Goal: Information Seeking & Learning: Learn about a topic

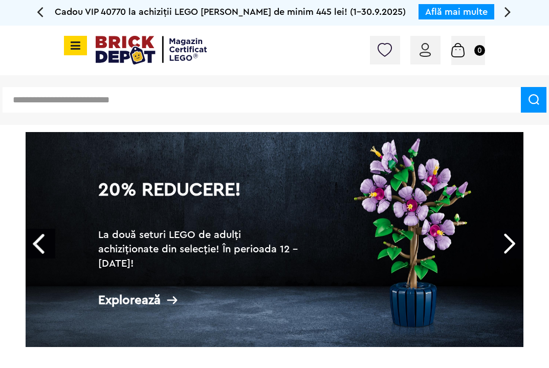
click at [76, 48] on icon at bounding box center [74, 45] width 13 height 11
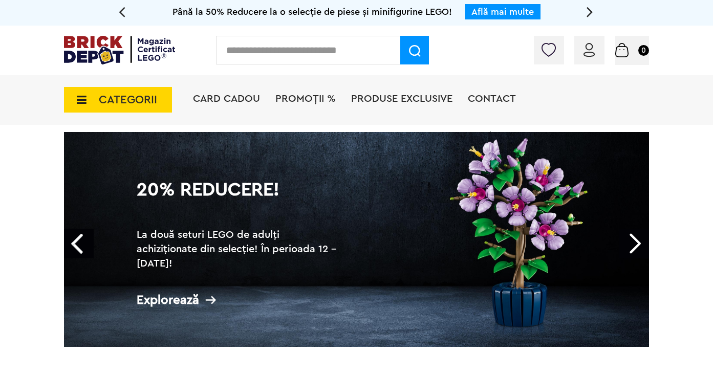
click at [82, 100] on icon at bounding box center [79, 99] width 16 height 11
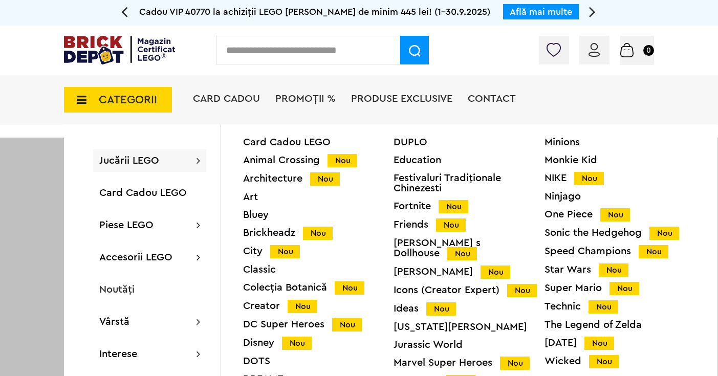
click at [37, 280] on div at bounding box center [359, 326] width 718 height 376
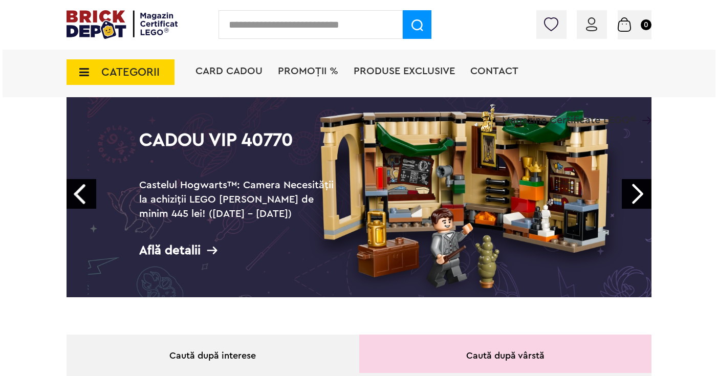
scroll to position [75, 0]
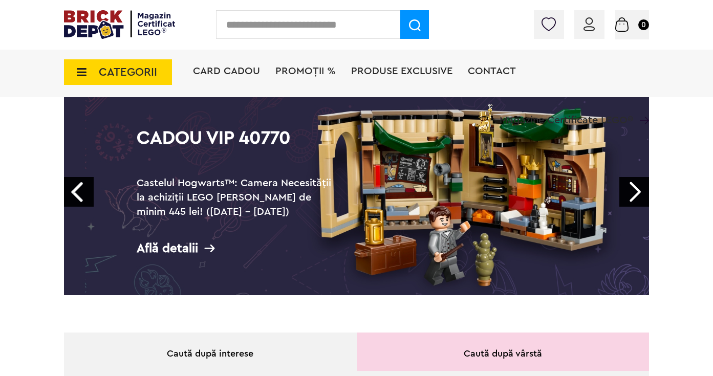
click at [127, 71] on span "CATEGORII" at bounding box center [128, 72] width 58 height 11
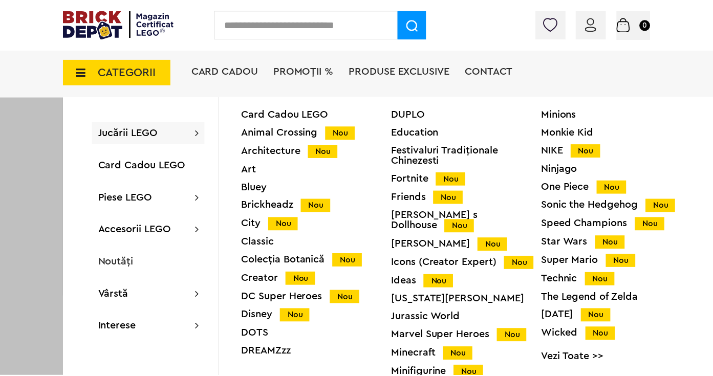
scroll to position [74, 0]
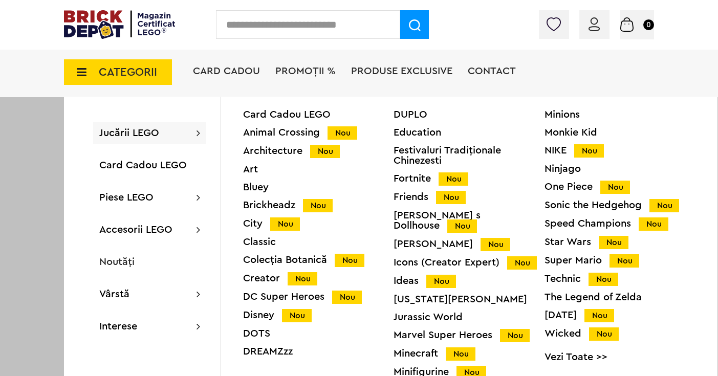
click at [256, 224] on div "City Nou" at bounding box center [318, 224] width 151 height 11
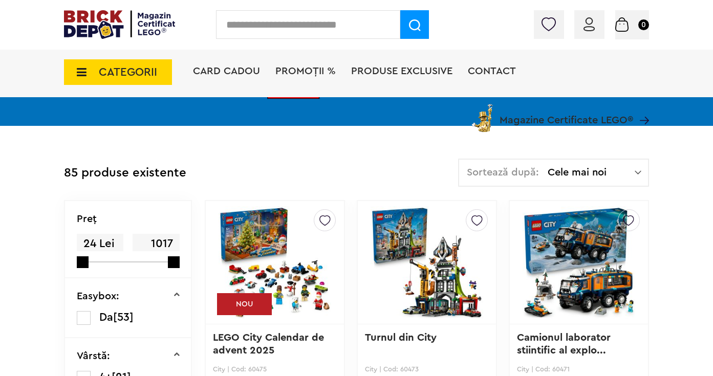
scroll to position [259, 0]
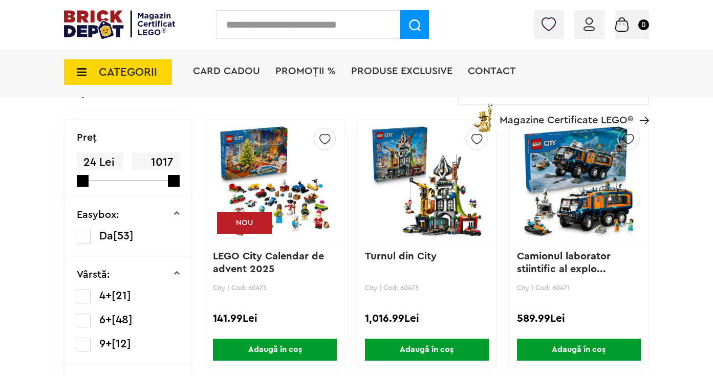
click at [562, 171] on img at bounding box center [579, 181] width 113 height 143
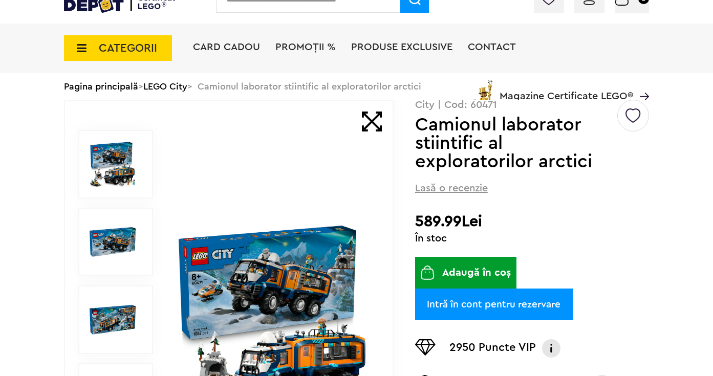
scroll to position [169, 0]
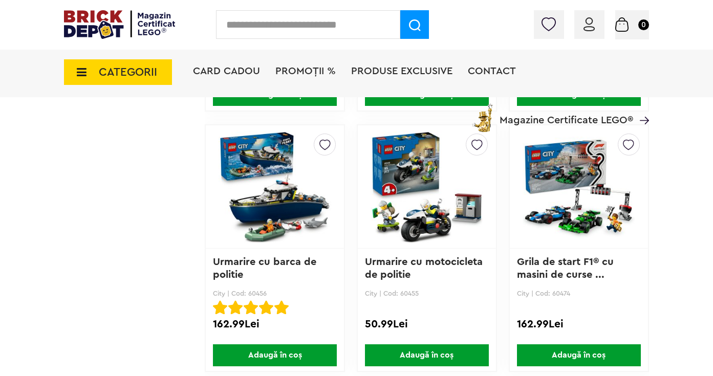
scroll to position [1048, 0]
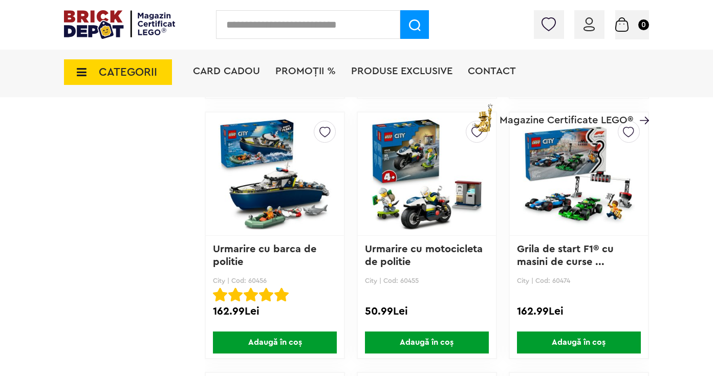
click at [283, 223] on img at bounding box center [275, 173] width 113 height 143
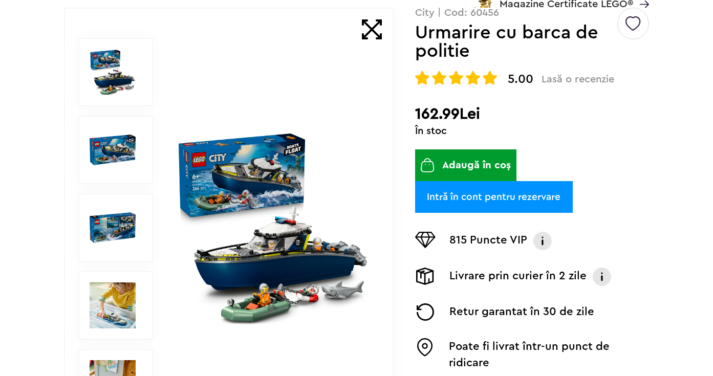
scroll to position [144, 0]
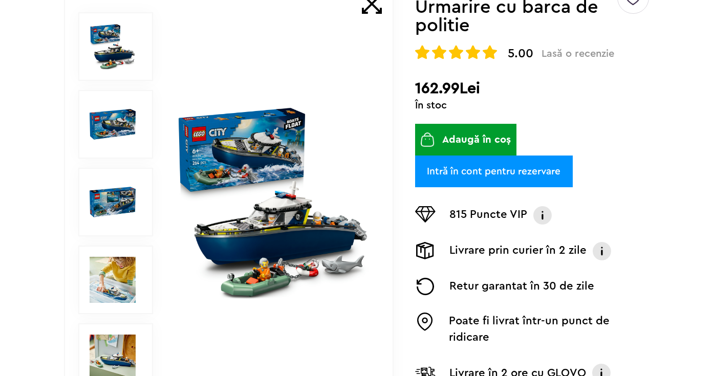
click at [281, 265] on img at bounding box center [273, 202] width 195 height 195
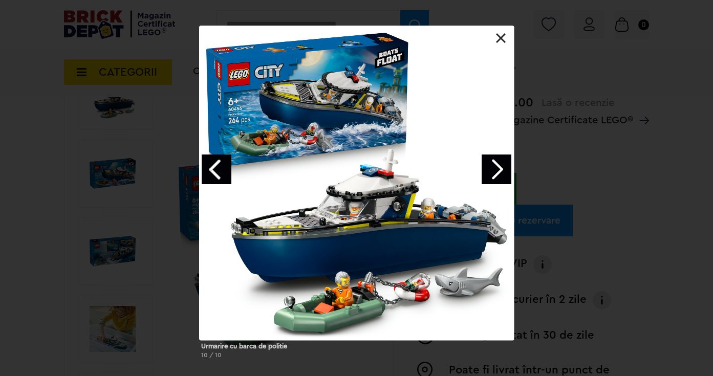
click at [498, 169] on link "Next image" at bounding box center [497, 170] width 30 height 30
click at [501, 37] on link at bounding box center [501, 38] width 10 height 10
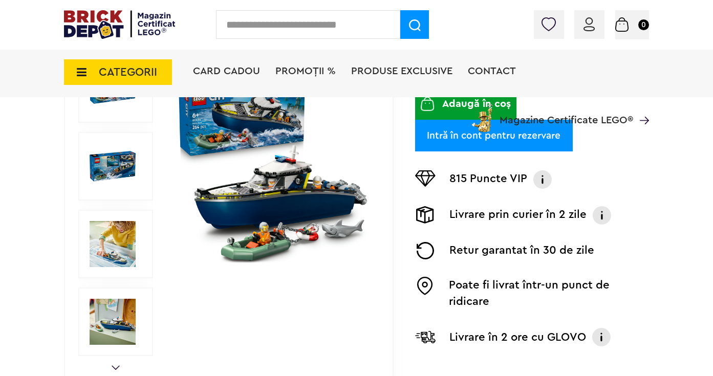
scroll to position [303, 0]
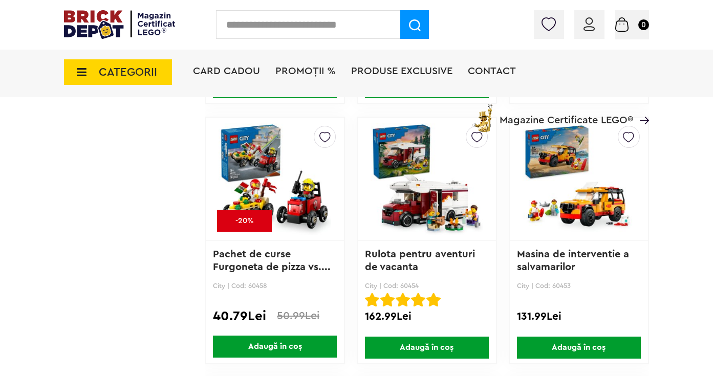
scroll to position [2085, 0]
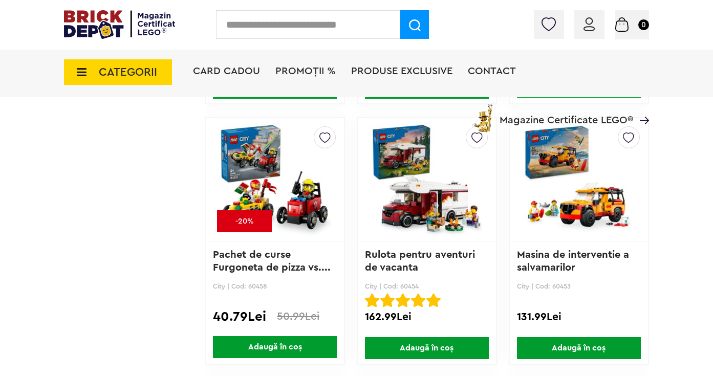
click at [413, 199] on img at bounding box center [427, 179] width 113 height 143
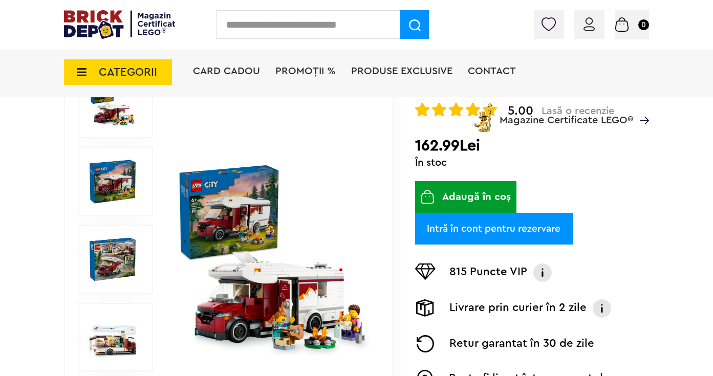
scroll to position [148, 0]
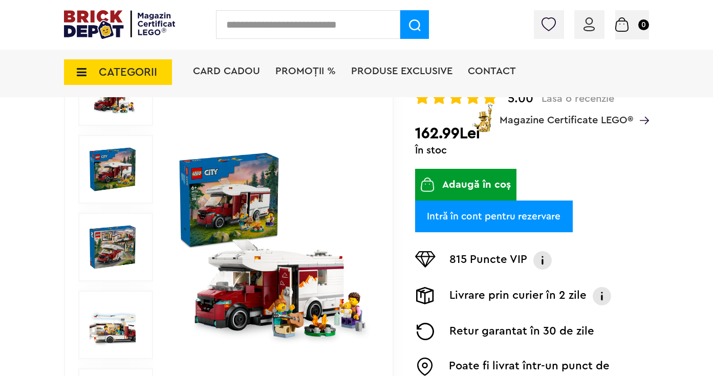
click at [262, 265] on img at bounding box center [273, 247] width 195 height 195
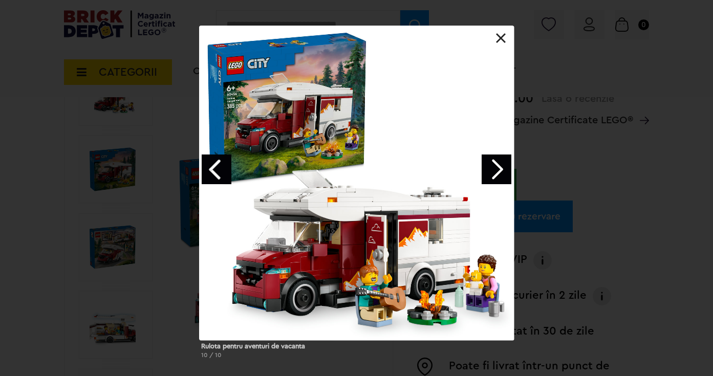
click at [503, 172] on link "Next image" at bounding box center [497, 170] width 30 height 30
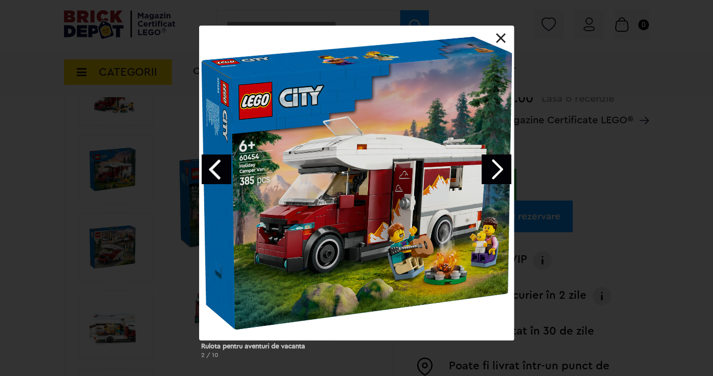
click at [624, 170] on div "Rulota pentru aventuri de vacanta 2 / 10" at bounding box center [356, 197] width 713 height 342
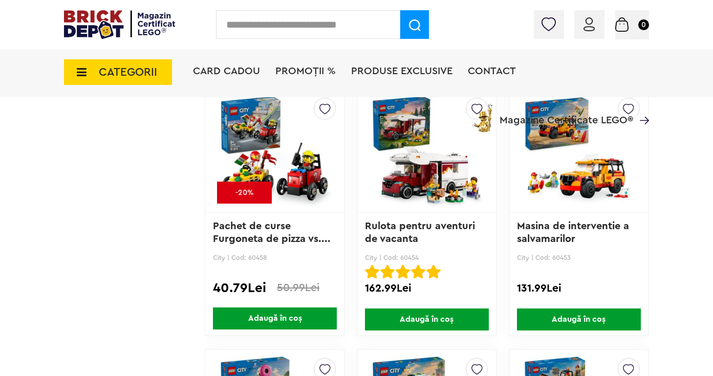
scroll to position [2114, 0]
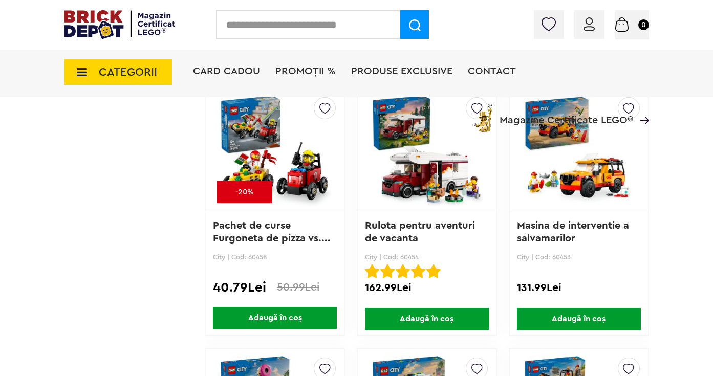
click at [577, 177] on img at bounding box center [579, 150] width 113 height 143
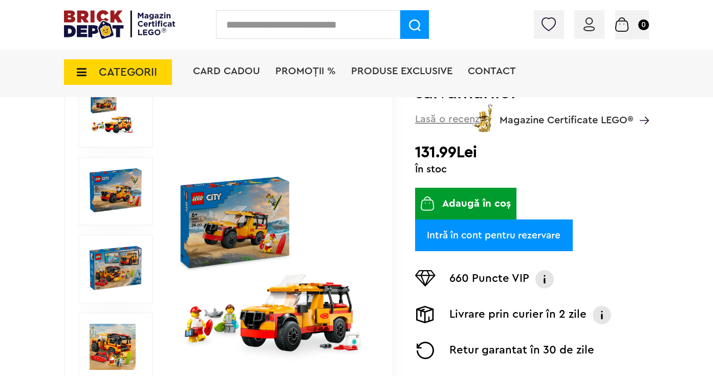
scroll to position [137, 0]
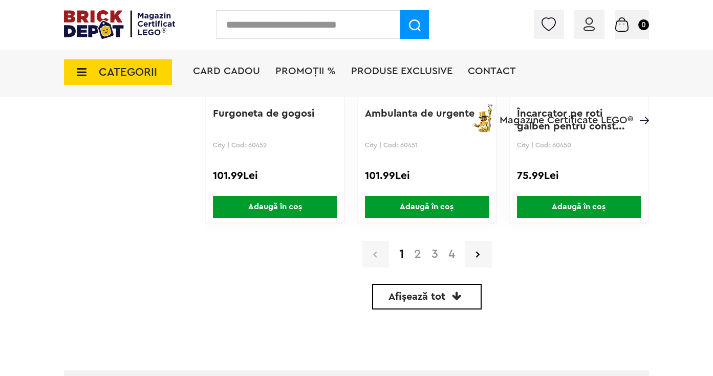
scroll to position [2495, 0]
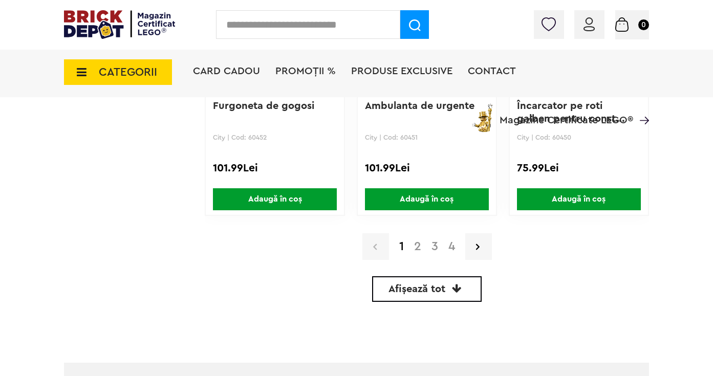
click at [420, 248] on link "2" at bounding box center [417, 247] width 17 height 12
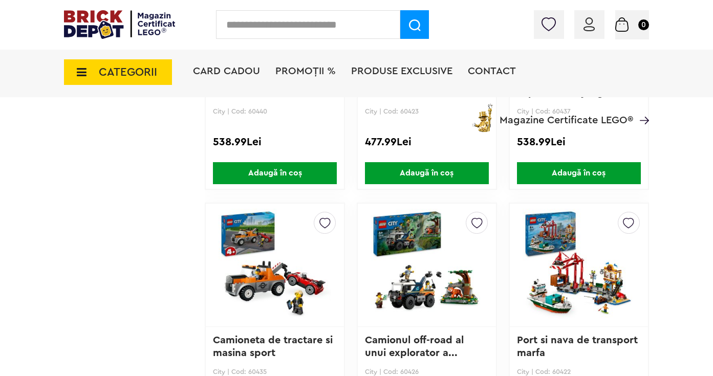
scroll to position [1310, 0]
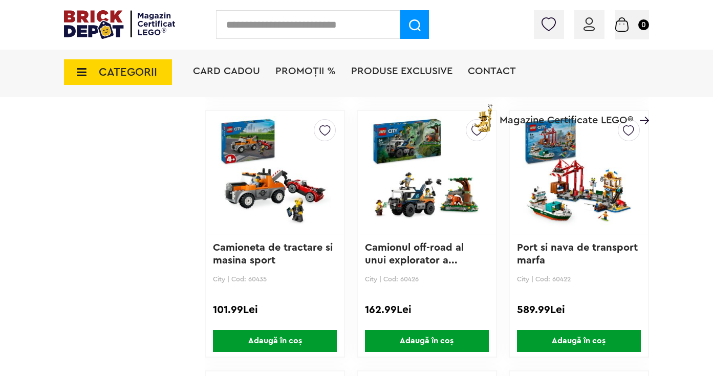
click at [545, 188] on img at bounding box center [579, 172] width 113 height 143
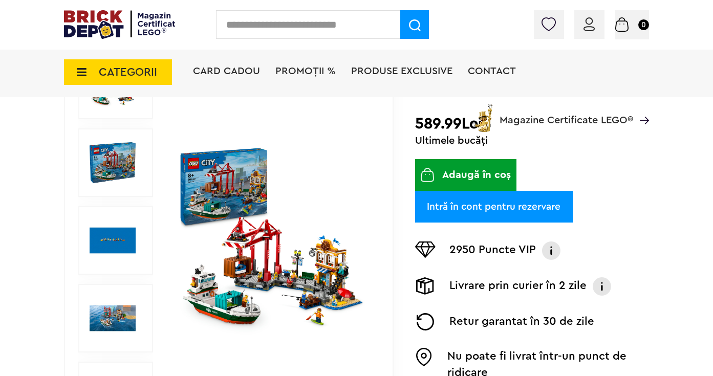
scroll to position [165, 0]
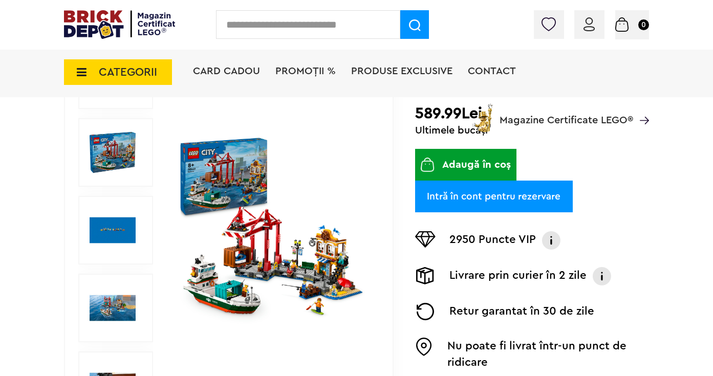
click at [253, 248] on img at bounding box center [273, 230] width 195 height 195
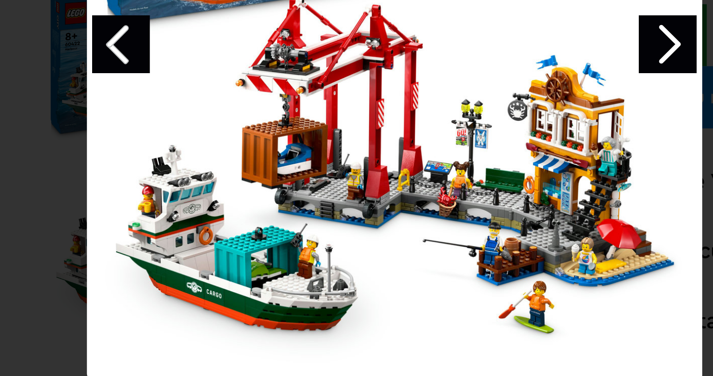
click at [497, 172] on link "Next image" at bounding box center [497, 170] width 30 height 30
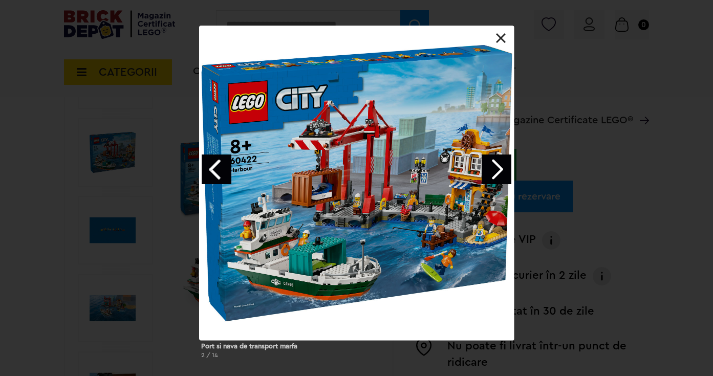
click at [504, 35] on link at bounding box center [501, 38] width 10 height 10
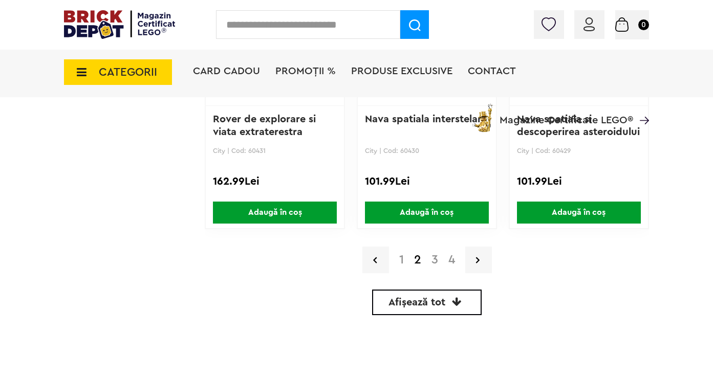
scroll to position [2483, 0]
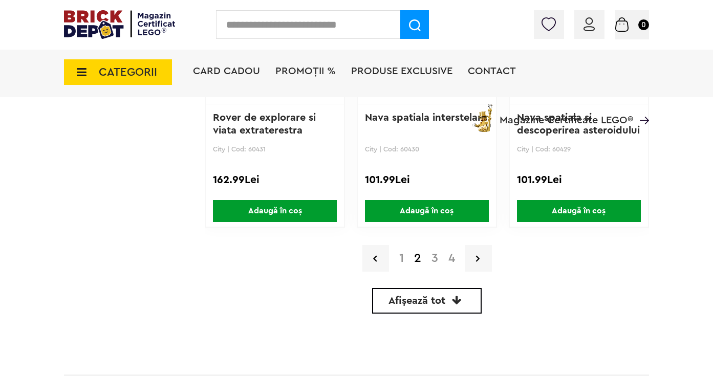
click at [433, 257] on link "3" at bounding box center [435, 258] width 17 height 12
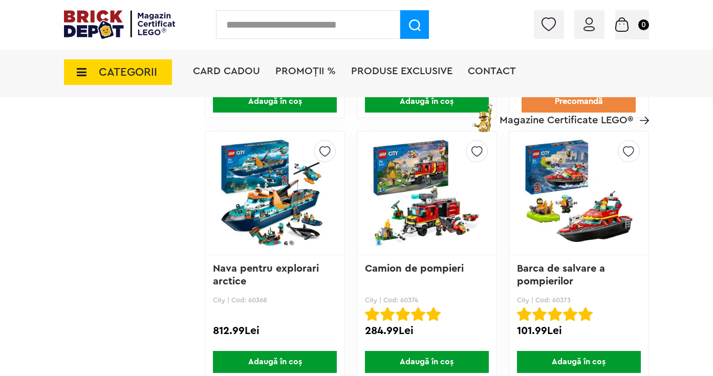
scroll to position [1828, 0]
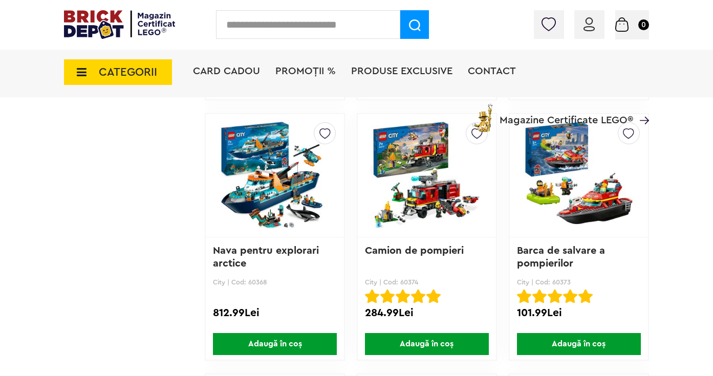
click at [567, 204] on img at bounding box center [579, 175] width 113 height 143
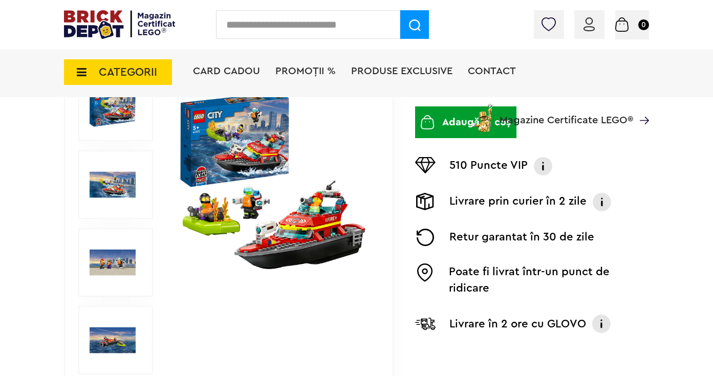
scroll to position [299, 0]
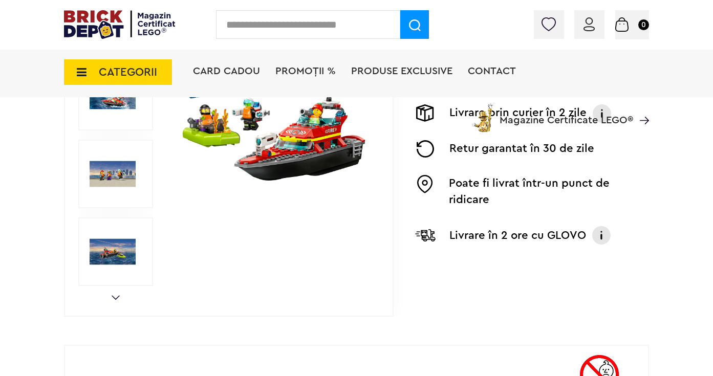
click at [314, 153] on img at bounding box center [273, 96] width 195 height 195
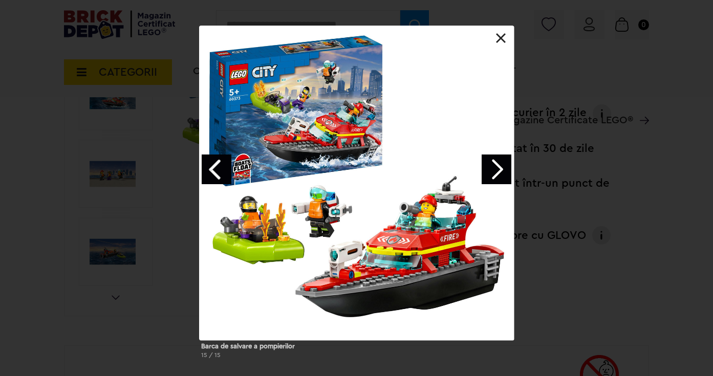
click at [495, 173] on link "Next image" at bounding box center [497, 170] width 30 height 30
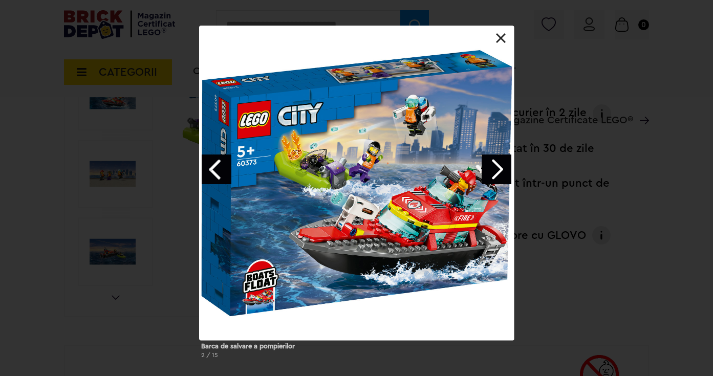
click at [499, 176] on link "Next image" at bounding box center [497, 170] width 30 height 30
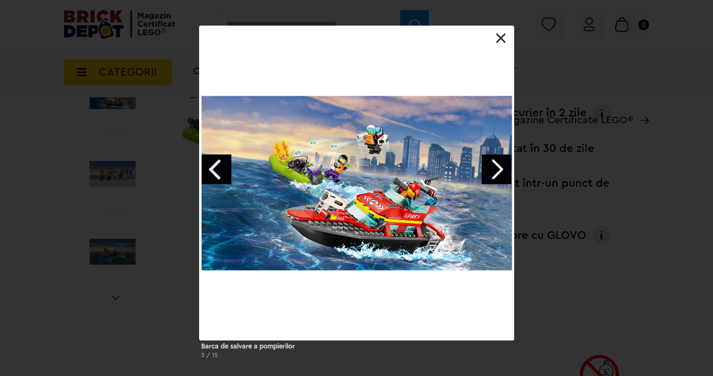
click at [635, 225] on div "Barca de salvare a pompierilor 3 / 15" at bounding box center [356, 197] width 713 height 342
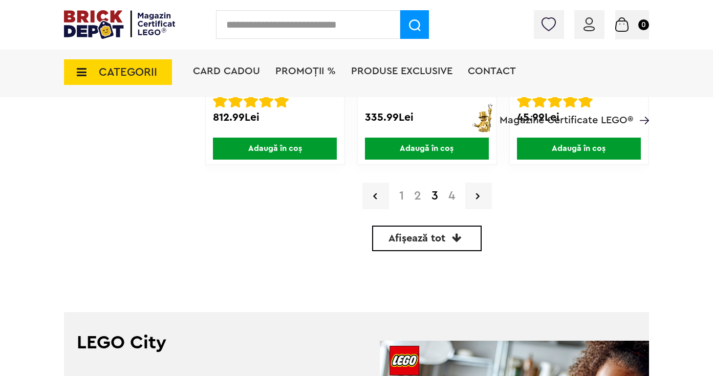
scroll to position [2569, 0]
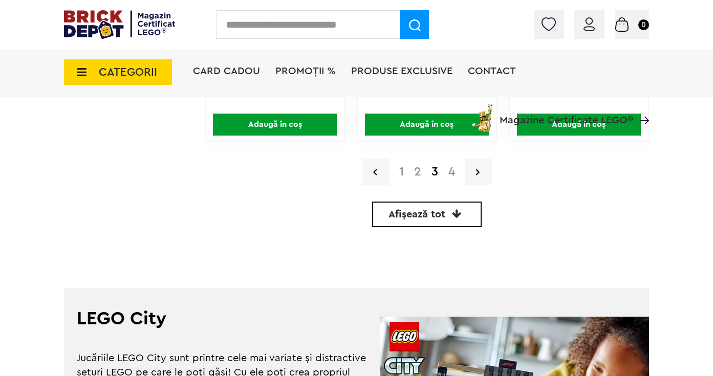
click at [452, 172] on link "4" at bounding box center [451, 172] width 17 height 12
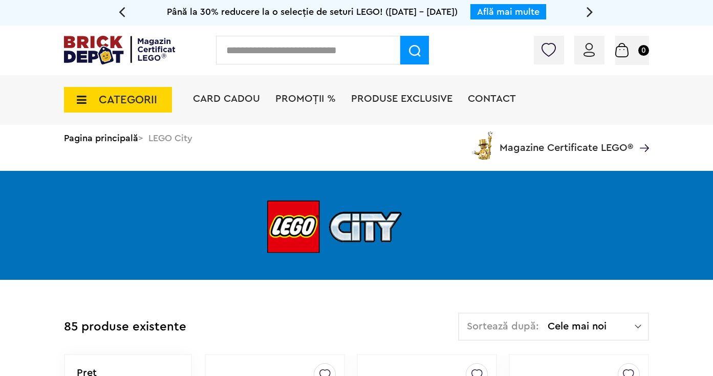
click at [133, 101] on span "CATEGORII" at bounding box center [128, 99] width 58 height 11
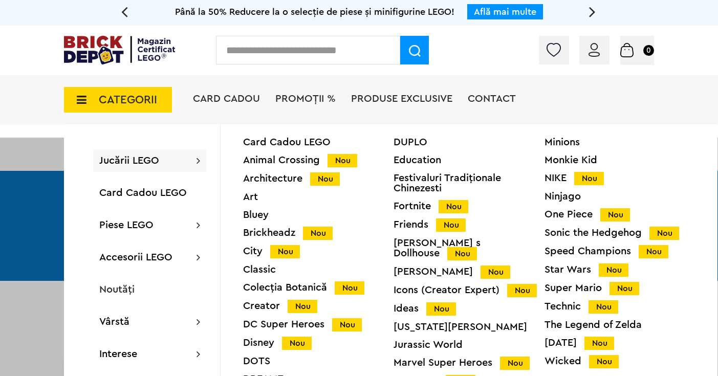
click at [263, 268] on div "Classic" at bounding box center [318, 270] width 151 height 10
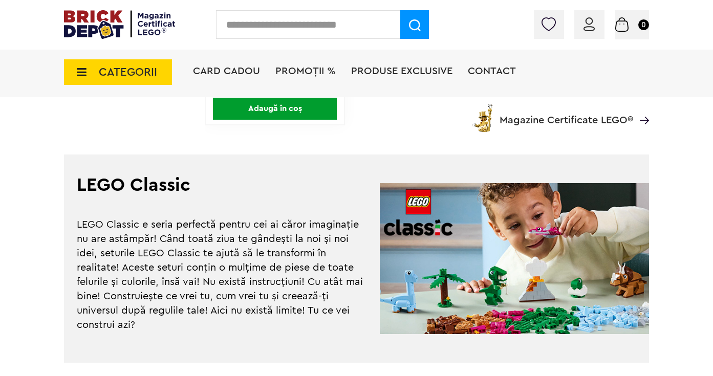
scroll to position [2005, 0]
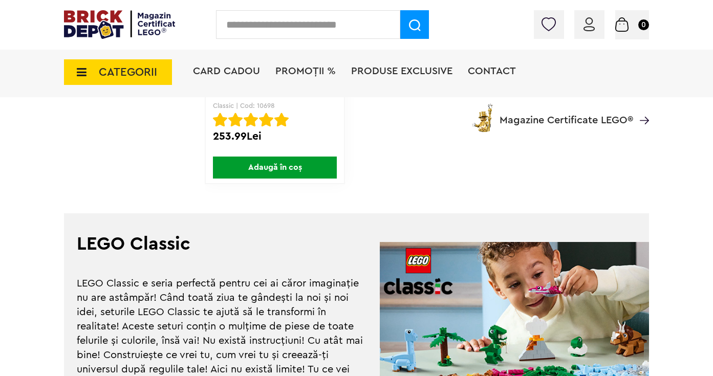
click at [90, 74] on span "CATEGORII" at bounding box center [118, 72] width 108 height 26
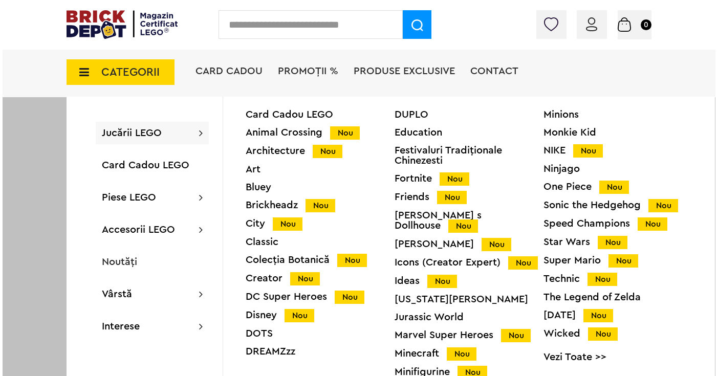
scroll to position [2006, 0]
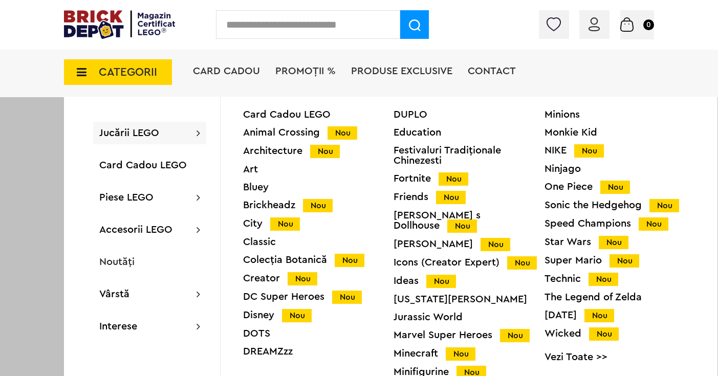
click at [261, 276] on div "Creator Nou" at bounding box center [318, 278] width 151 height 11
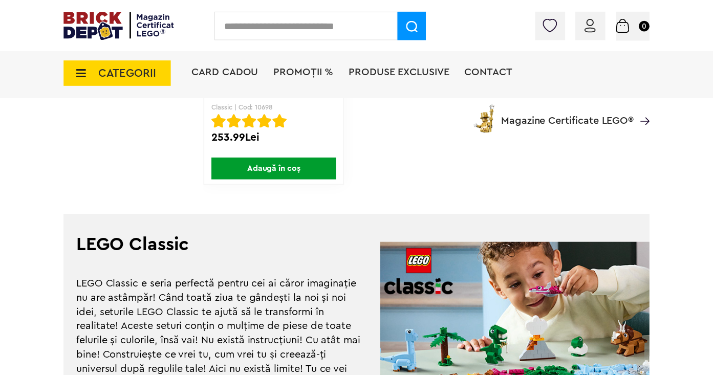
scroll to position [2005, 0]
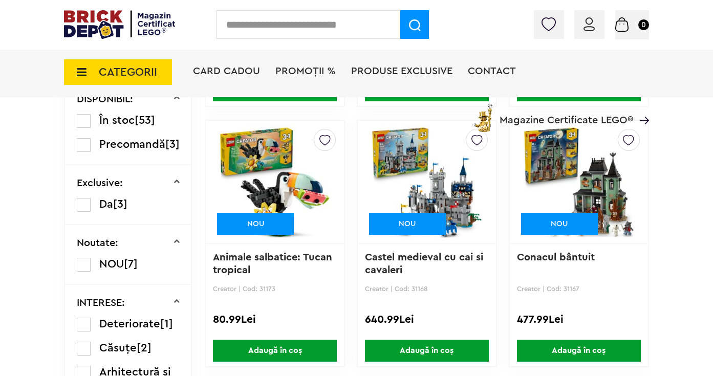
scroll to position [519, 0]
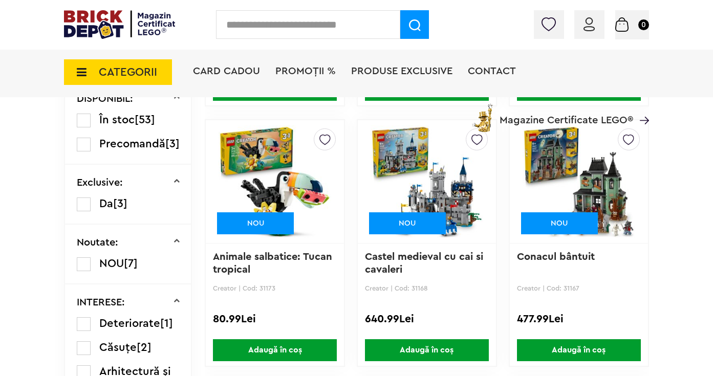
click at [449, 190] on img at bounding box center [427, 181] width 113 height 143
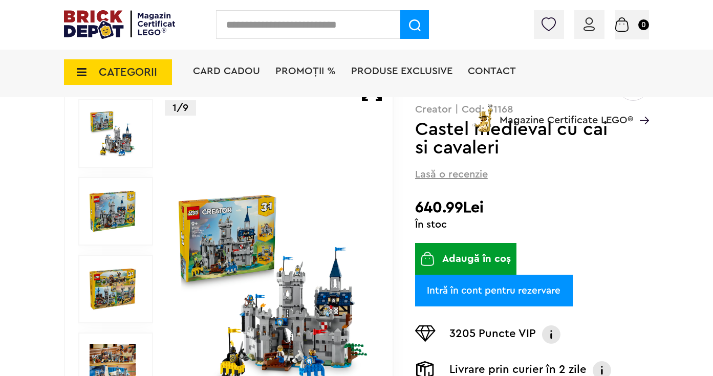
scroll to position [150, 0]
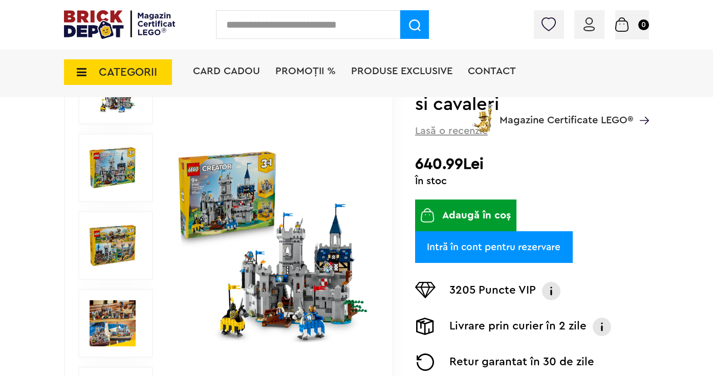
click at [310, 252] on img at bounding box center [273, 245] width 195 height 195
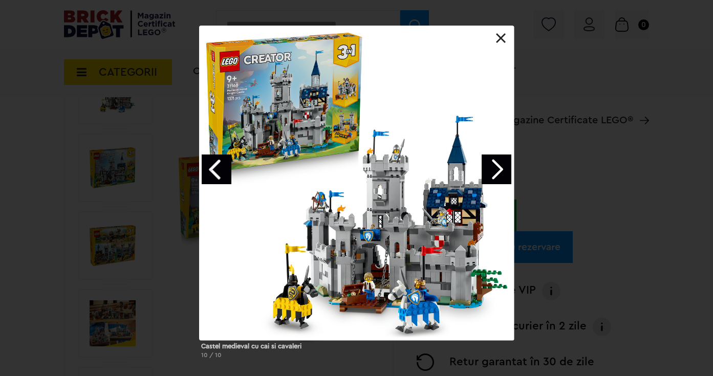
click at [370, 253] on div at bounding box center [356, 183] width 315 height 315
click at [501, 185] on div at bounding box center [356, 183] width 315 height 315
click at [501, 180] on link "Next image" at bounding box center [497, 170] width 30 height 30
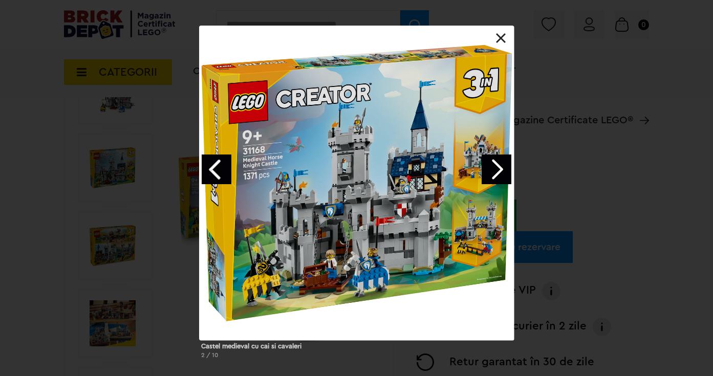
click at [501, 180] on link "Next image" at bounding box center [497, 170] width 30 height 30
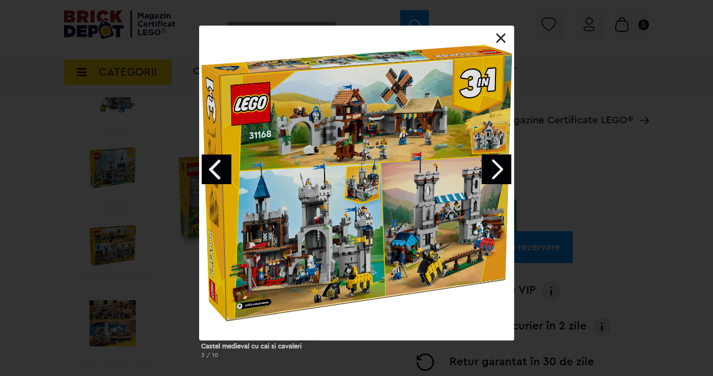
click at [501, 180] on link "Next image" at bounding box center [497, 170] width 30 height 30
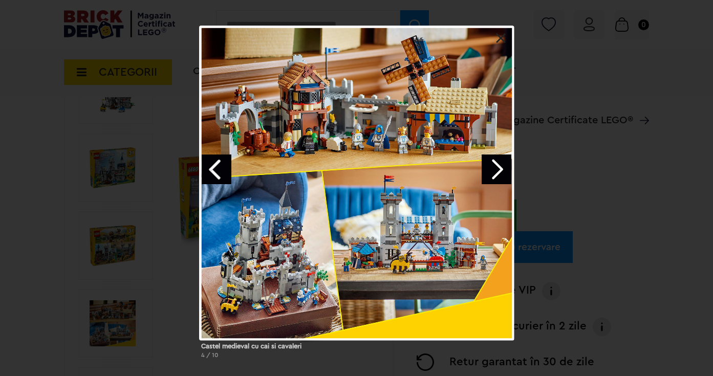
click at [593, 174] on div "Castel medieval cu cai si cavaleri 4 / 10" at bounding box center [356, 197] width 713 height 342
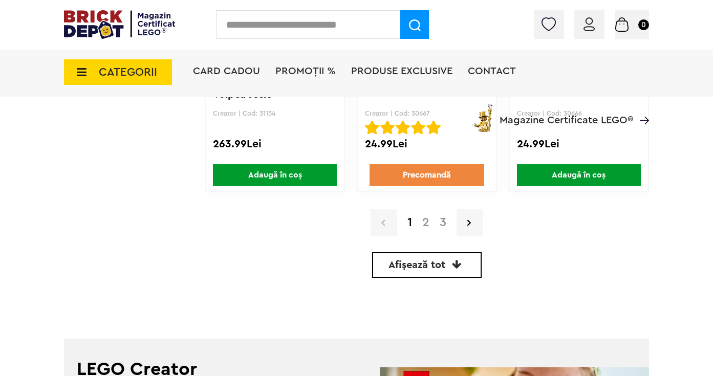
scroll to position [2518, 0]
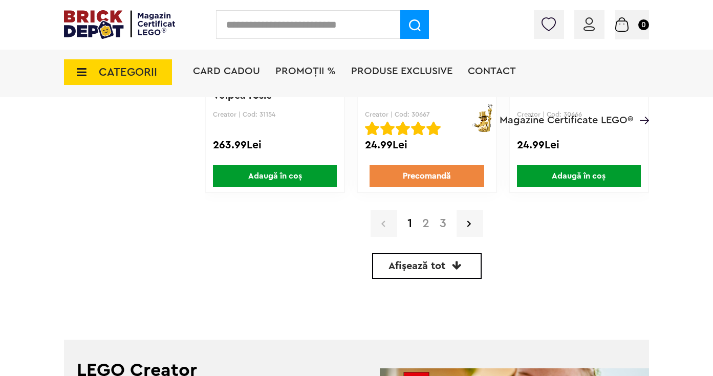
click at [426, 223] on link "2" at bounding box center [425, 224] width 17 height 12
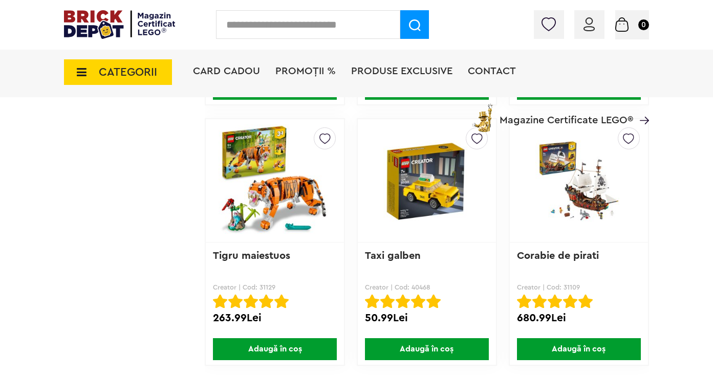
scroll to position [2362, 0]
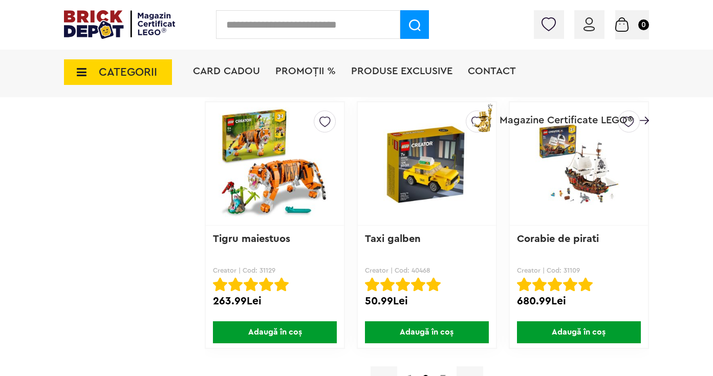
click at [570, 175] on img at bounding box center [579, 163] width 113 height 103
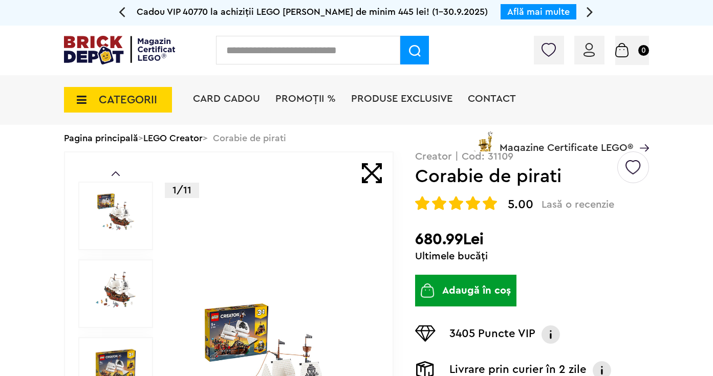
click at [265, 337] on img at bounding box center [273, 372] width 195 height 141
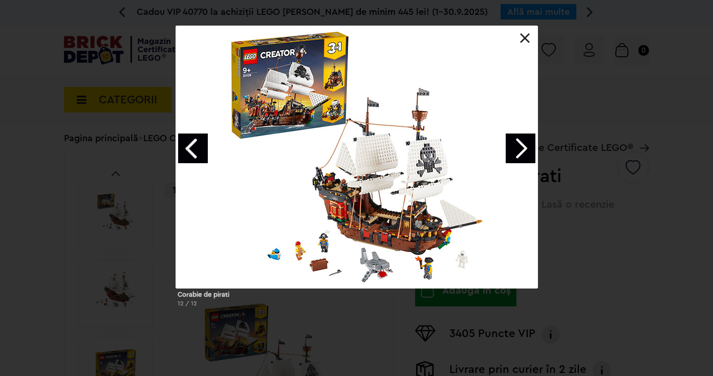
click at [514, 151] on link "Next image" at bounding box center [521, 149] width 30 height 30
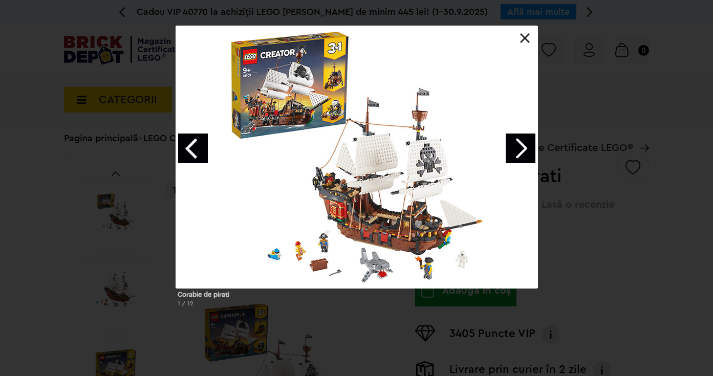
click at [514, 151] on link "Next image" at bounding box center [521, 149] width 30 height 30
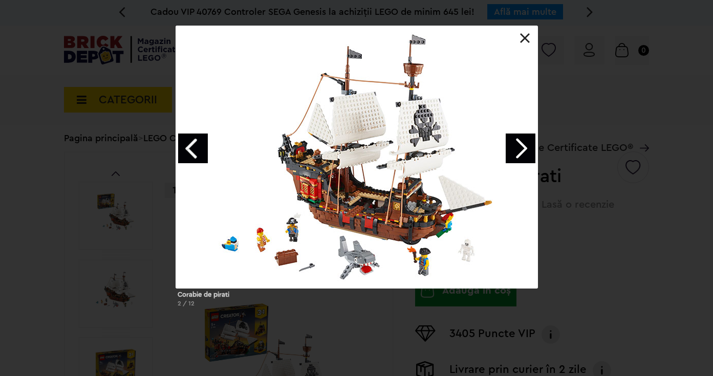
click at [519, 151] on link "Next image" at bounding box center [521, 149] width 30 height 30
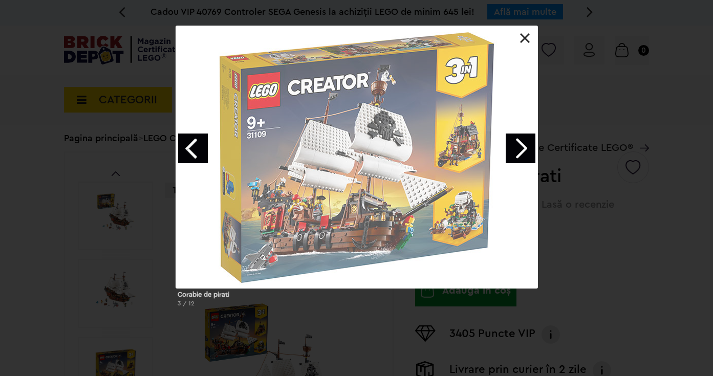
click at [519, 151] on link "Next image" at bounding box center [521, 149] width 30 height 30
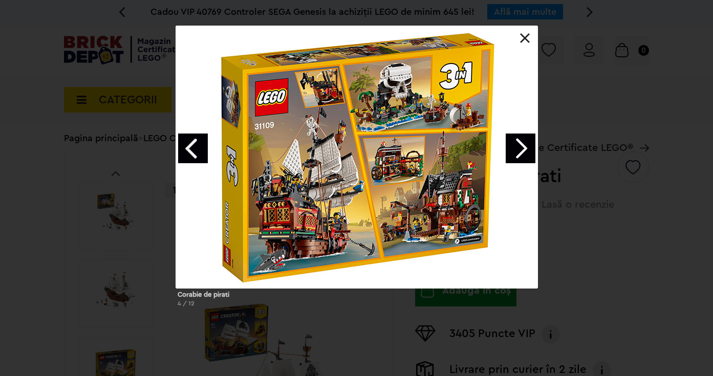
click at [628, 229] on div "Corabie de pirati 4 / 12" at bounding box center [356, 171] width 713 height 290
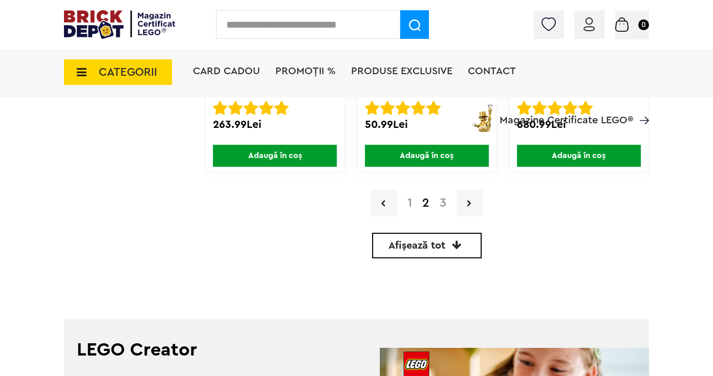
scroll to position [2516, 0]
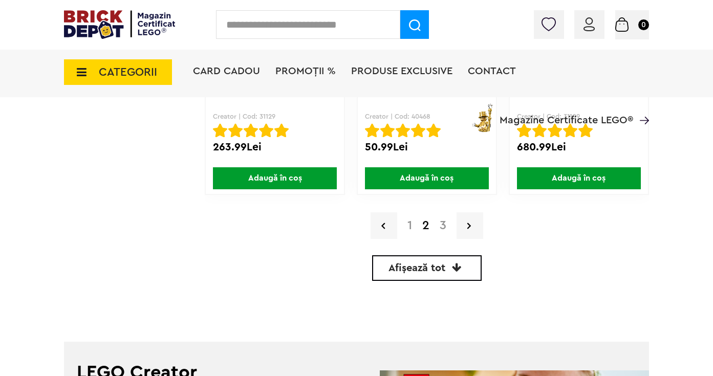
click at [443, 226] on link "3" at bounding box center [443, 226] width 17 height 12
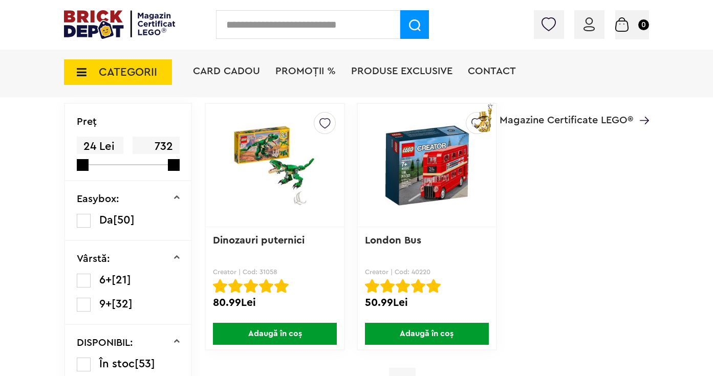
scroll to position [134, 0]
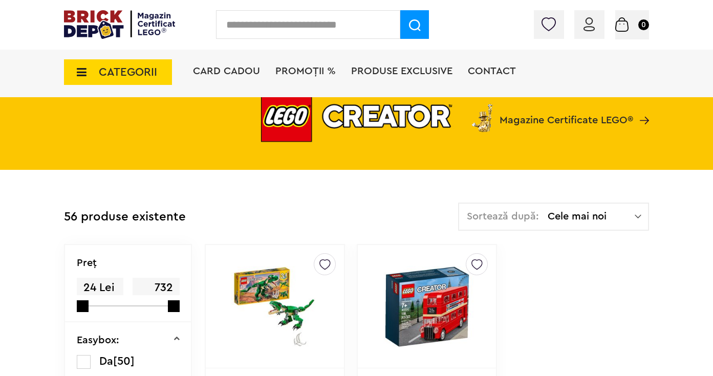
click at [130, 77] on span "CATEGORII" at bounding box center [128, 72] width 58 height 11
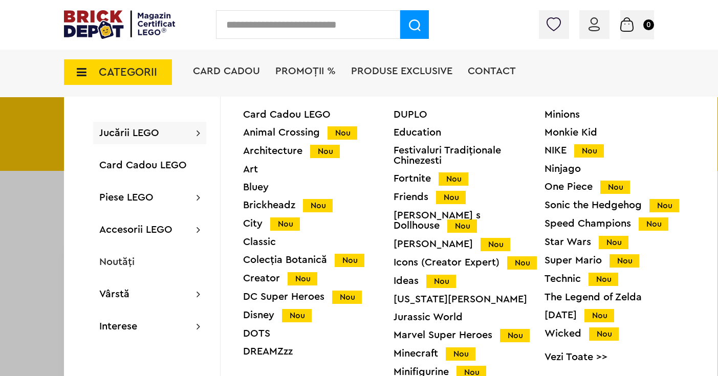
click at [405, 258] on div "Icons (Creator Expert) Nou" at bounding box center [469, 263] width 151 height 11
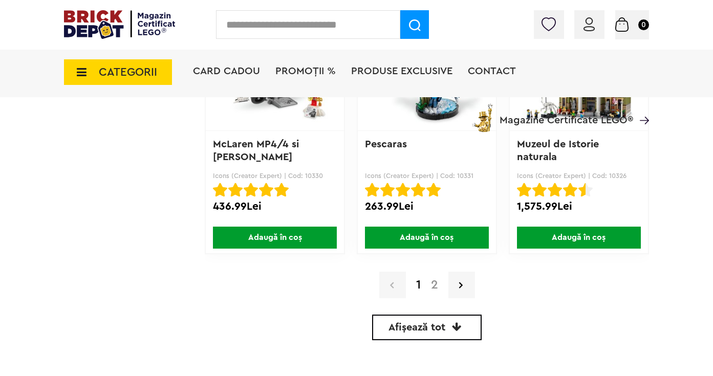
scroll to position [2478, 0]
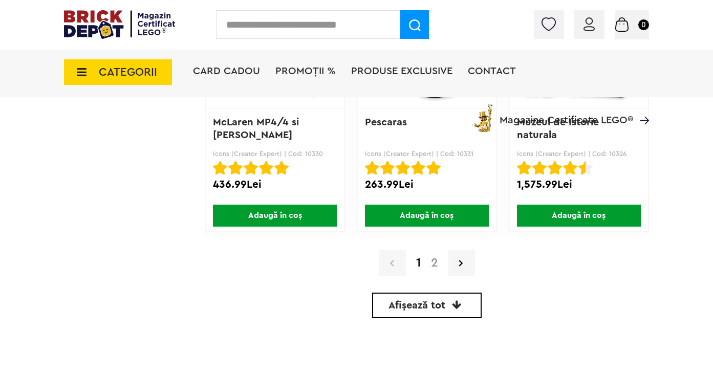
click at [435, 261] on link "2" at bounding box center [434, 263] width 17 height 12
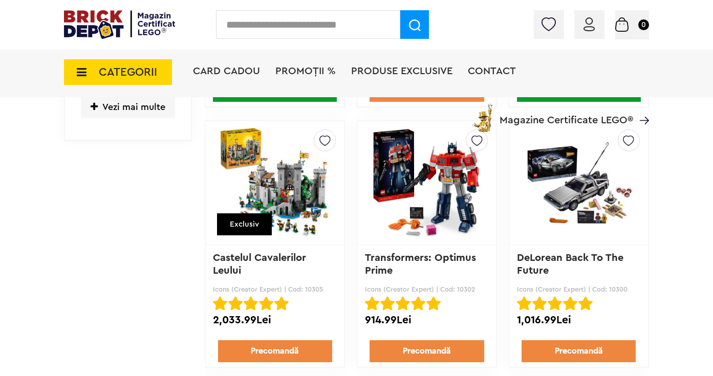
scroll to position [1064, 0]
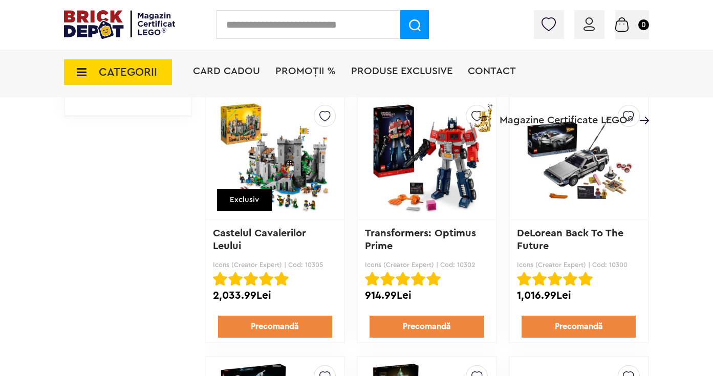
click at [297, 180] on img at bounding box center [275, 158] width 113 height 143
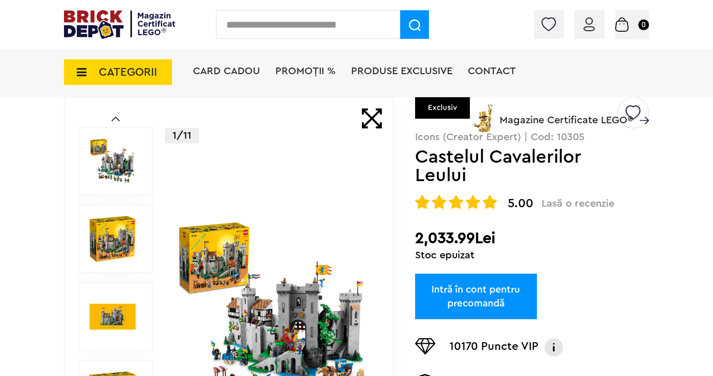
scroll to position [83, 0]
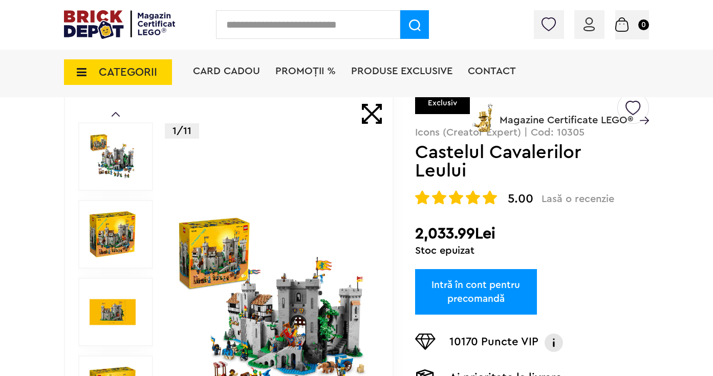
click at [307, 308] on img at bounding box center [273, 312] width 195 height 195
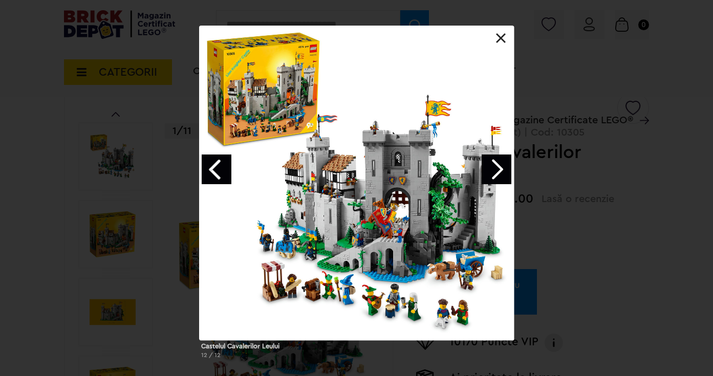
click at [502, 166] on link "Next image" at bounding box center [497, 170] width 30 height 30
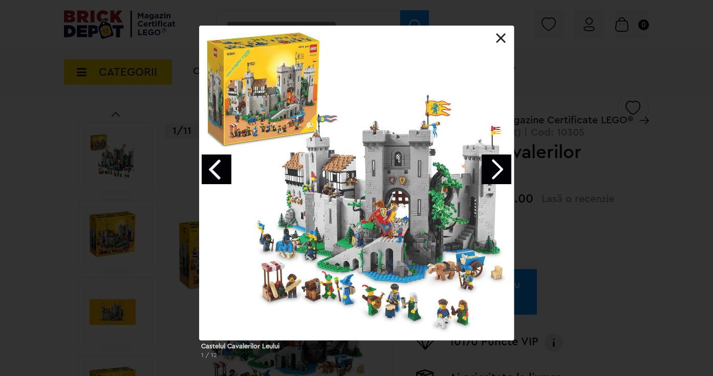
click at [502, 166] on link "Next image" at bounding box center [497, 170] width 30 height 30
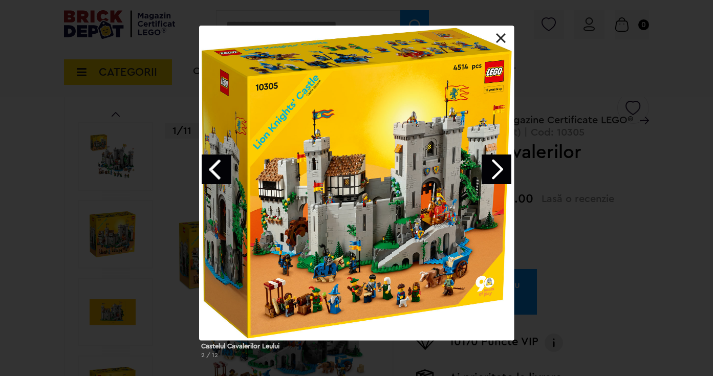
click at [502, 166] on link "Next image" at bounding box center [497, 170] width 30 height 30
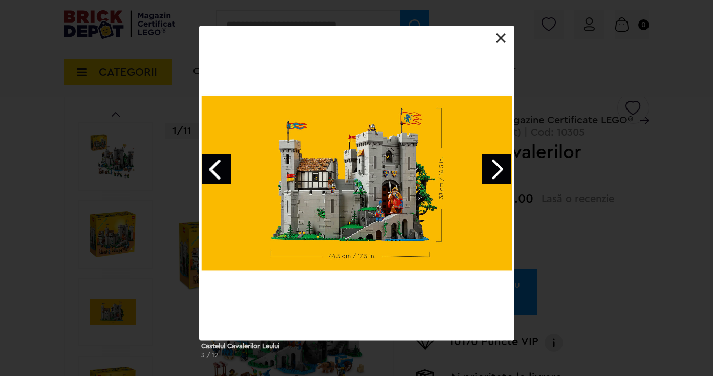
click at [635, 222] on div "Castelul Cavalerilor Leului 3 / 12" at bounding box center [356, 197] width 713 height 342
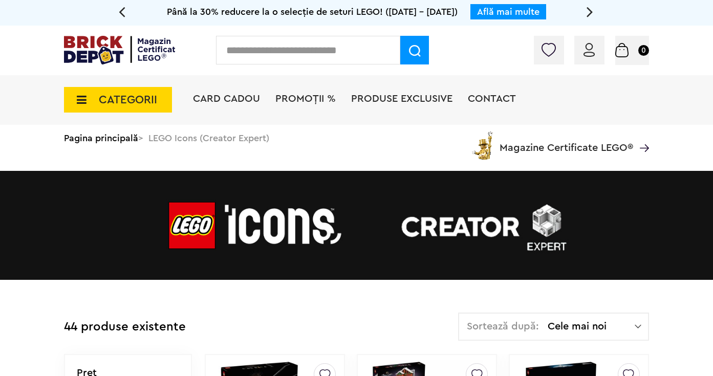
click at [154, 103] on span "CATEGORII" at bounding box center [128, 99] width 58 height 11
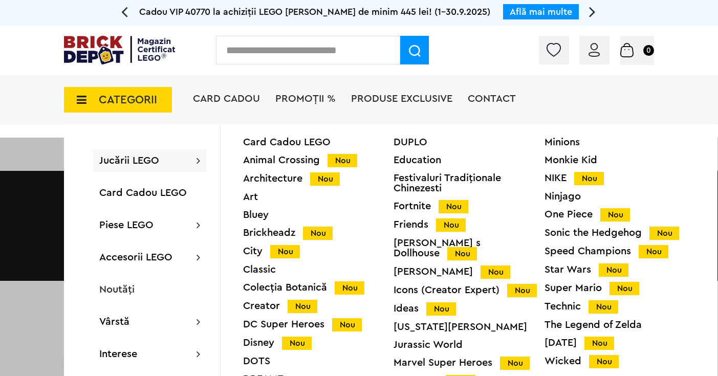
click at [411, 304] on div "Ideas Nou" at bounding box center [469, 309] width 151 height 11
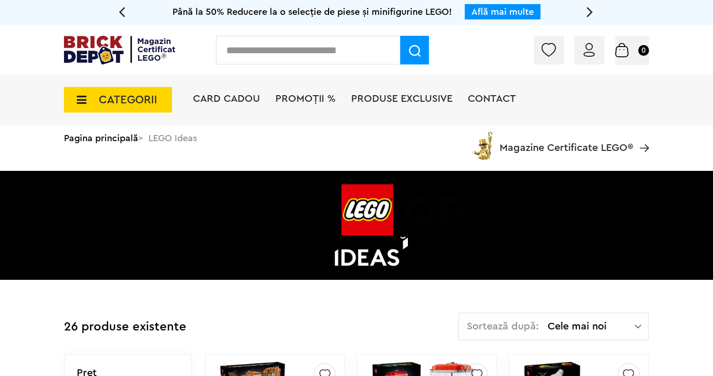
click at [154, 100] on span "CATEGORII" at bounding box center [128, 99] width 58 height 11
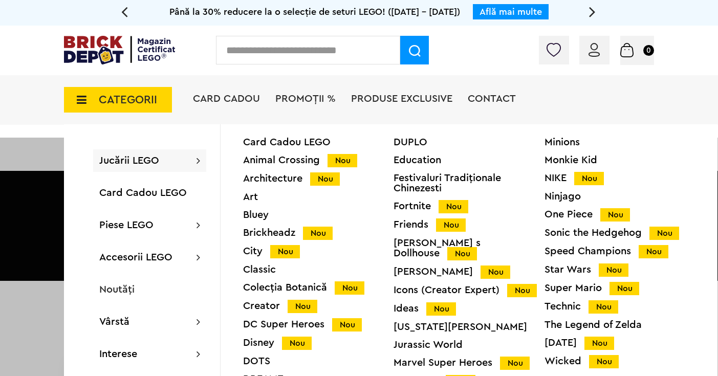
click at [415, 285] on div "Icons (Creator Expert) Nou" at bounding box center [469, 290] width 151 height 11
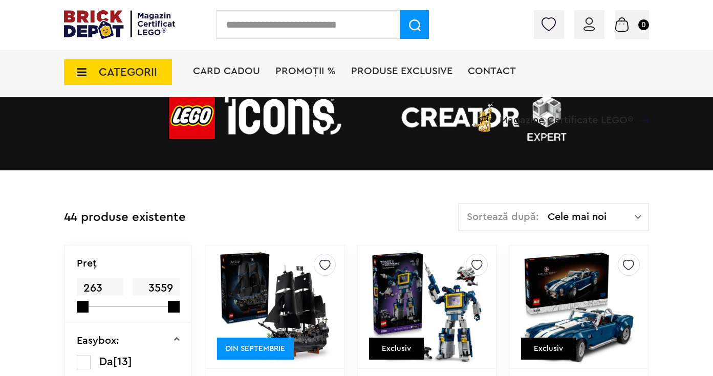
scroll to position [146, 0]
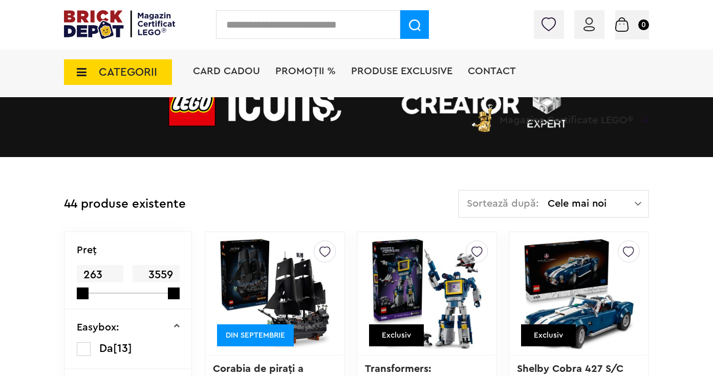
click at [134, 71] on span "CATEGORII" at bounding box center [128, 72] width 58 height 11
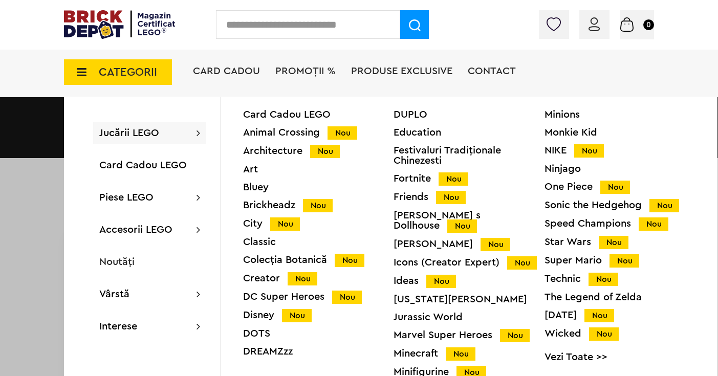
click at [408, 276] on div "Ideas Nou" at bounding box center [469, 281] width 151 height 11
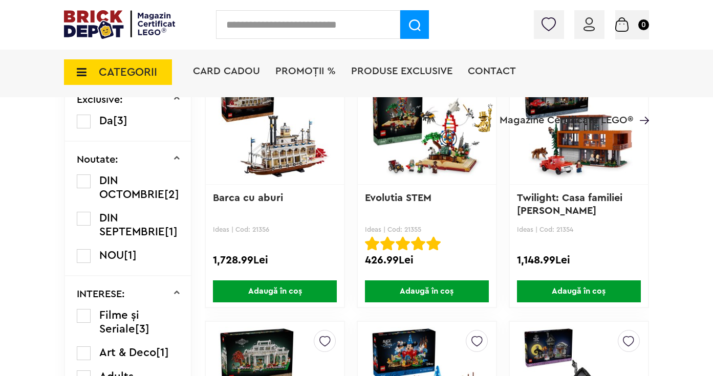
scroll to position [600, 0]
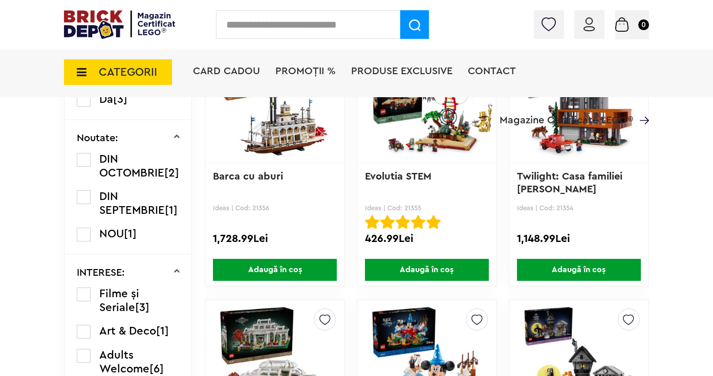
click at [144, 77] on span "CATEGORII" at bounding box center [128, 72] width 58 height 11
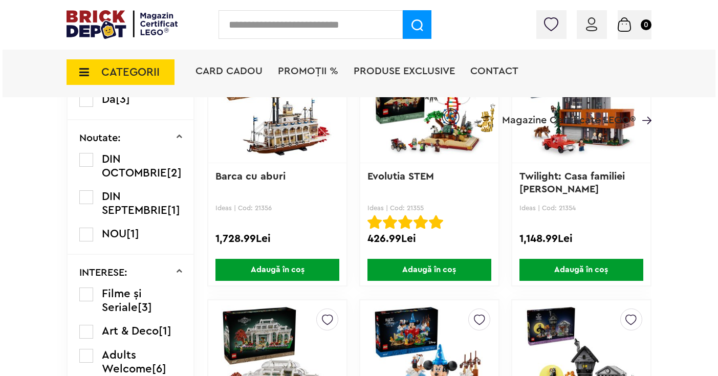
scroll to position [600, 0]
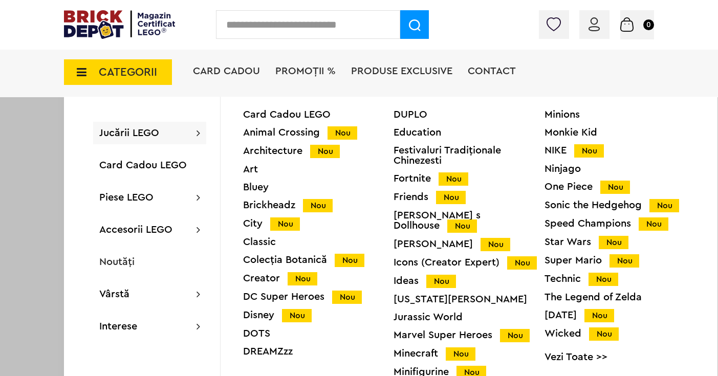
click at [557, 356] on link "Vezi Toate >>" at bounding box center [620, 357] width 151 height 10
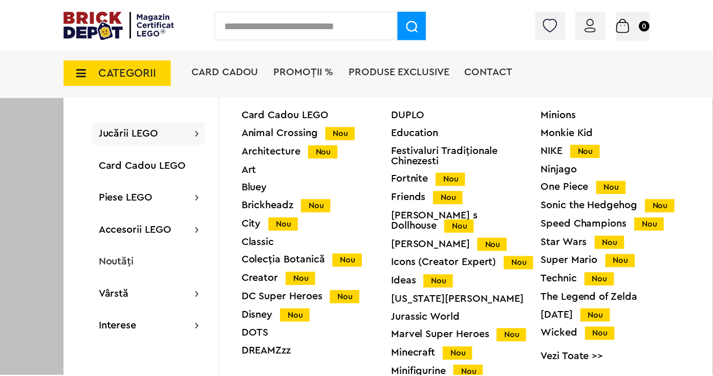
scroll to position [600, 0]
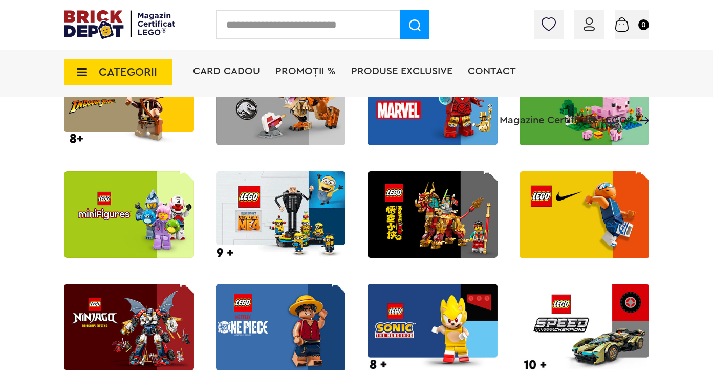
scroll to position [935, 0]
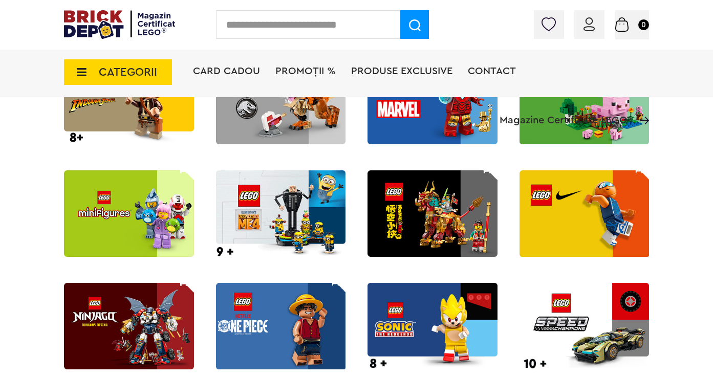
click at [160, 220] on img at bounding box center [129, 214] width 130 height 87
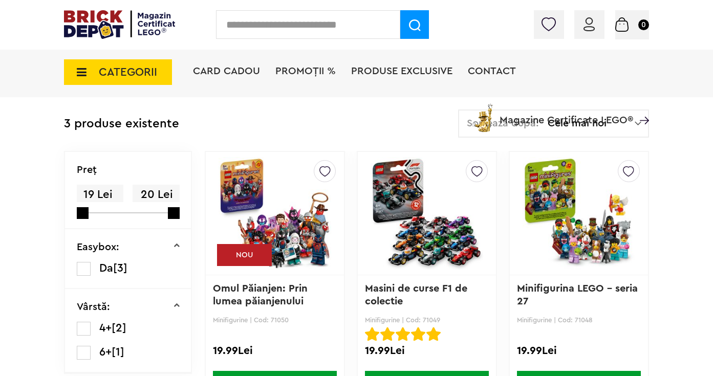
scroll to position [227, 0]
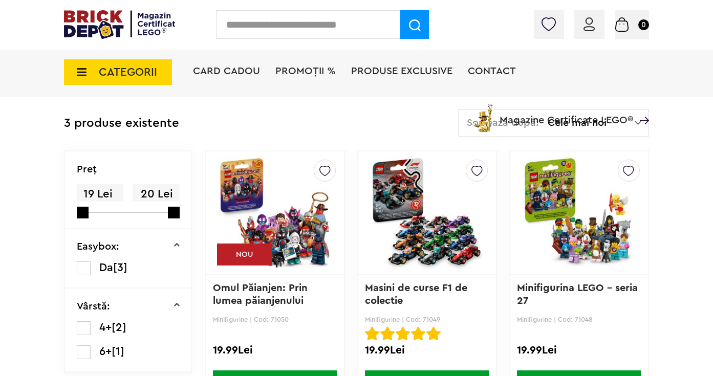
click at [292, 233] on img at bounding box center [275, 212] width 113 height 143
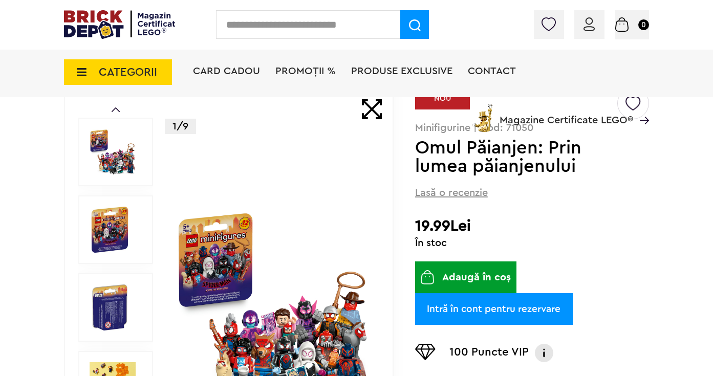
scroll to position [112, 0]
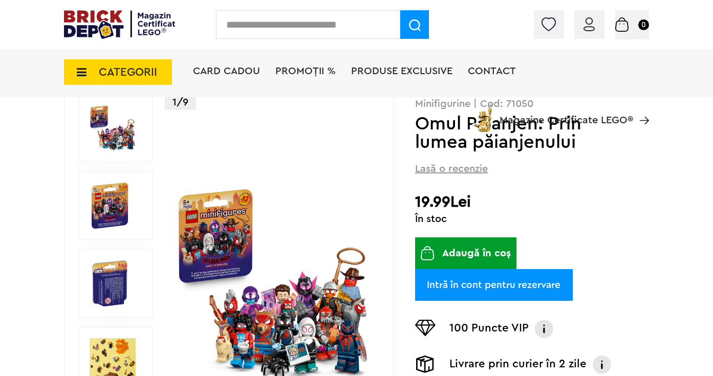
click at [304, 283] on img at bounding box center [273, 283] width 195 height 195
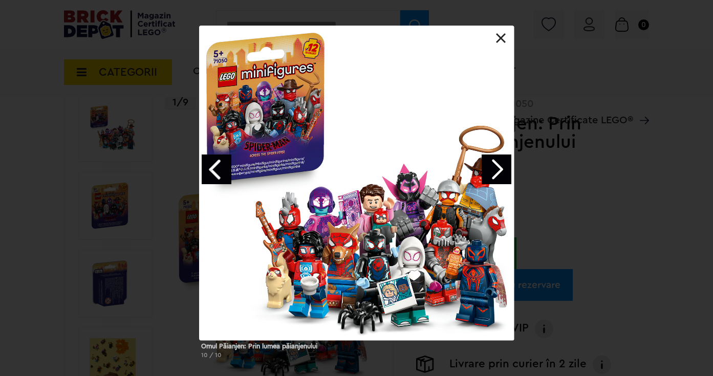
click at [506, 165] on link "Next image" at bounding box center [497, 170] width 30 height 30
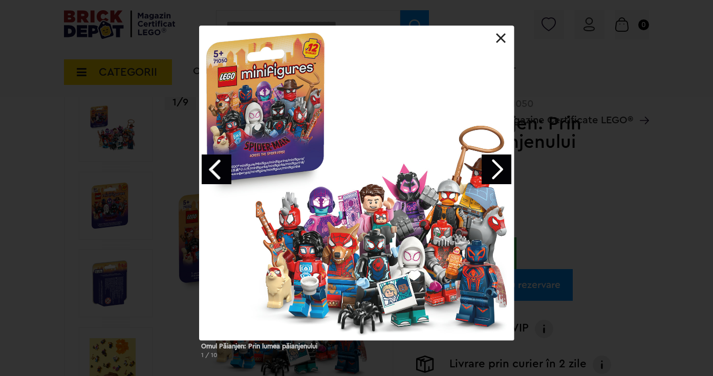
click at [601, 193] on div "Omul Păianjen: Prin lumea păianjenului 1 / 10" at bounding box center [356, 197] width 713 height 342
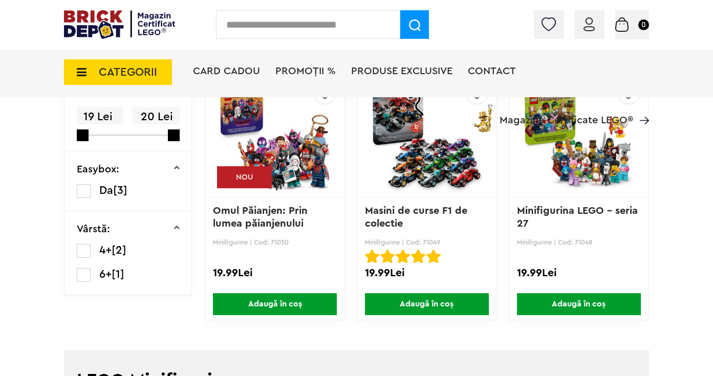
scroll to position [310, 0]
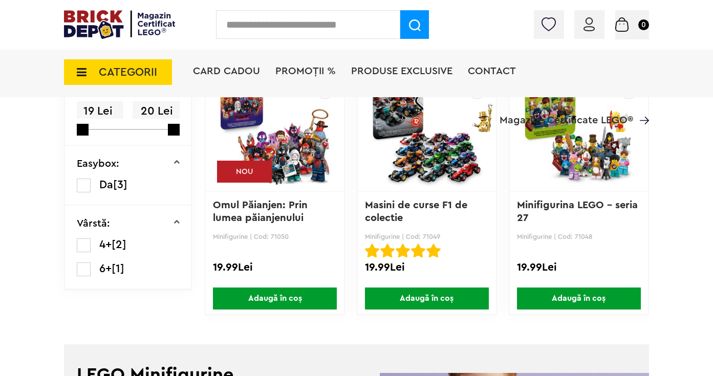
click at [584, 171] on img at bounding box center [579, 129] width 113 height 143
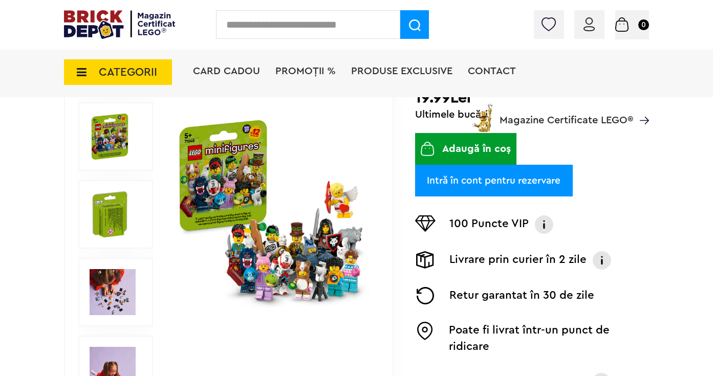
scroll to position [232, 0]
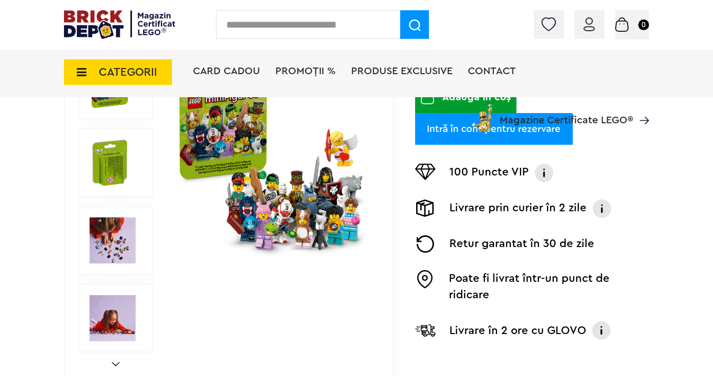
click at [287, 222] on img at bounding box center [273, 163] width 195 height 195
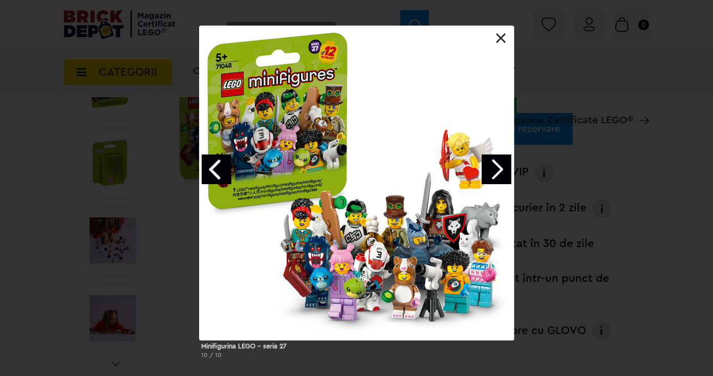
click at [539, 216] on div "Minifigurina LEGO - seria 27 10 / 10" at bounding box center [356, 197] width 713 height 342
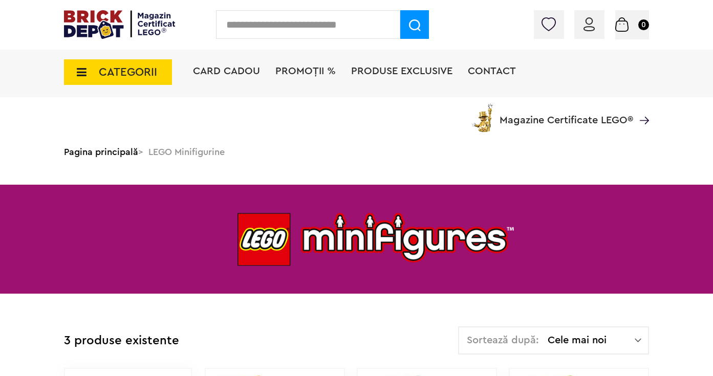
scroll to position [2, 0]
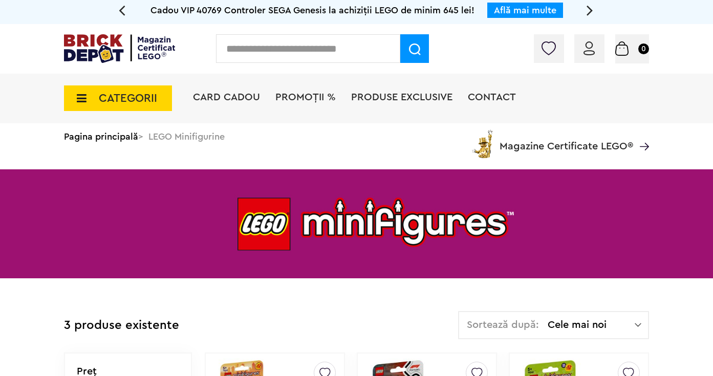
click at [146, 91] on span "CATEGORII" at bounding box center [118, 99] width 108 height 26
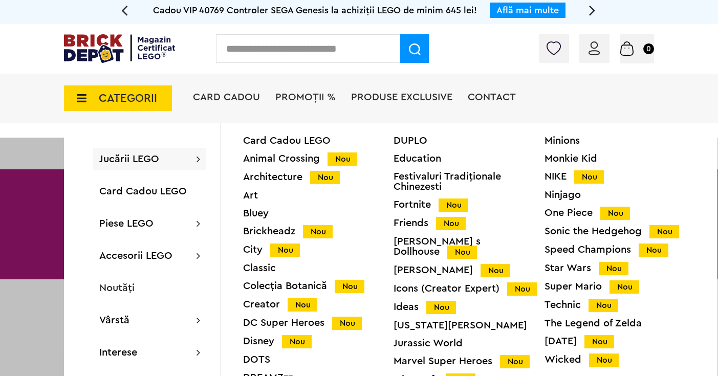
click at [554, 247] on div "Speed Champions Nou" at bounding box center [620, 250] width 151 height 11
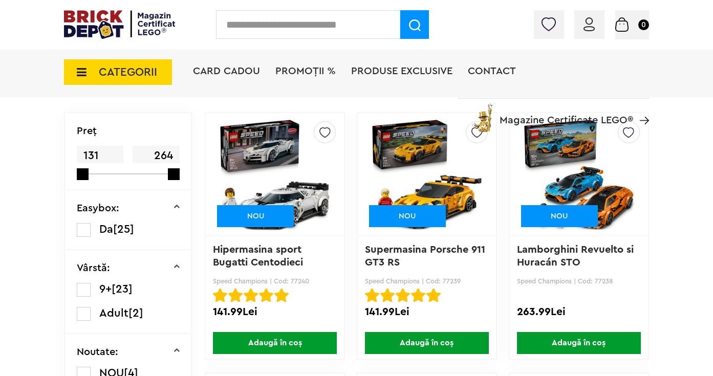
scroll to position [297, 0]
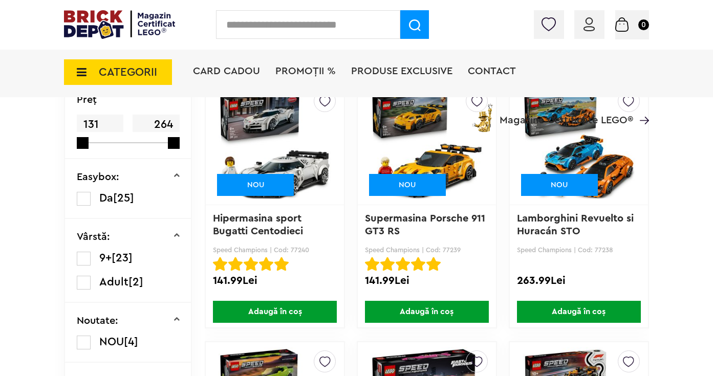
click at [466, 184] on img at bounding box center [427, 143] width 113 height 143
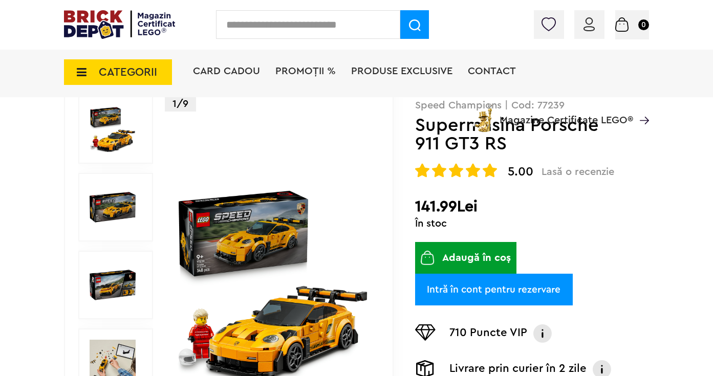
scroll to position [139, 0]
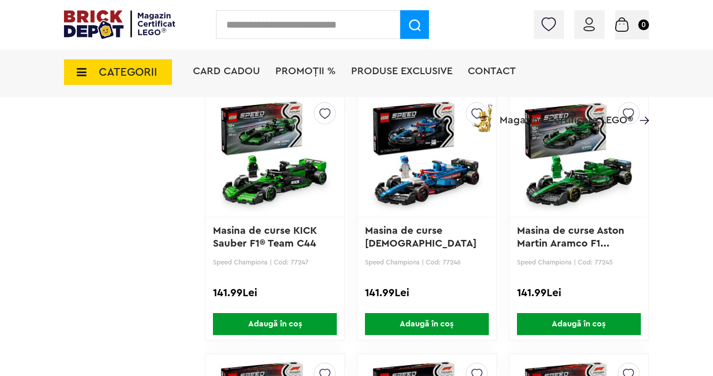
scroll to position [1133, 0]
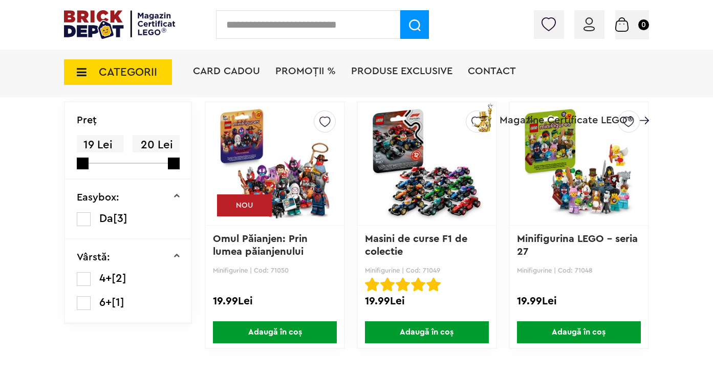
scroll to position [279, 0]
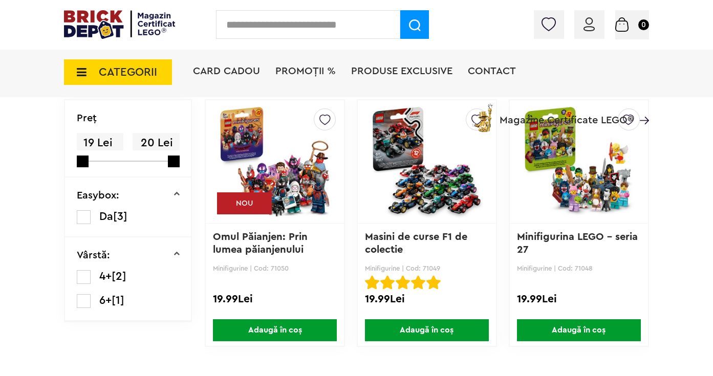
click span "CATEGORII"
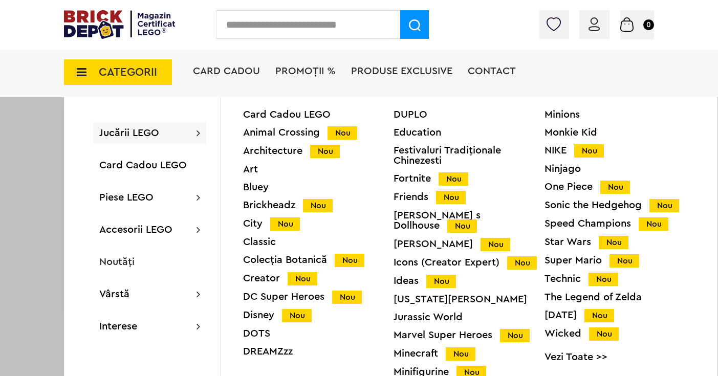
click div "Technic Nou"
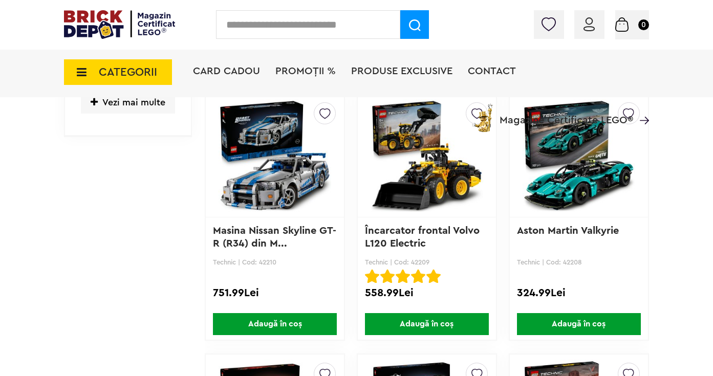
scroll to position [789, 0]
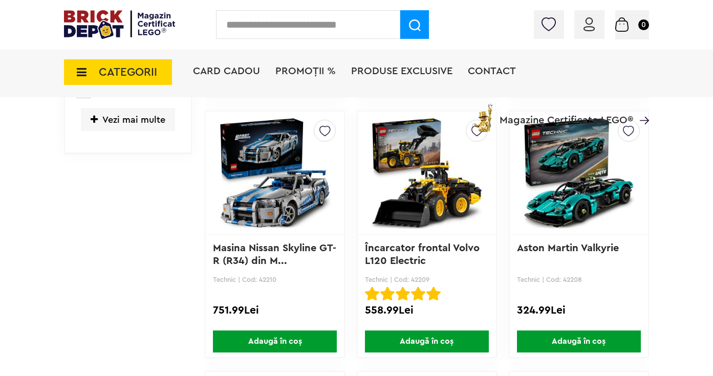
click at [425, 197] on img at bounding box center [427, 172] width 113 height 143
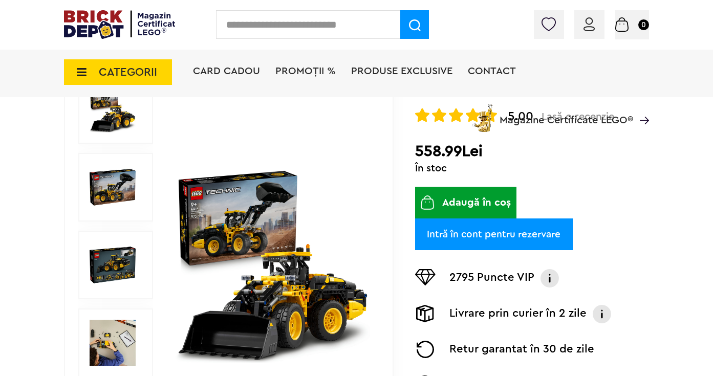
scroll to position [152, 0]
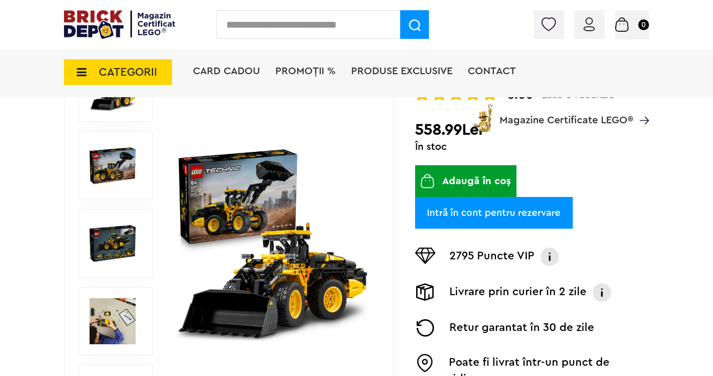
click at [285, 219] on img at bounding box center [273, 243] width 195 height 195
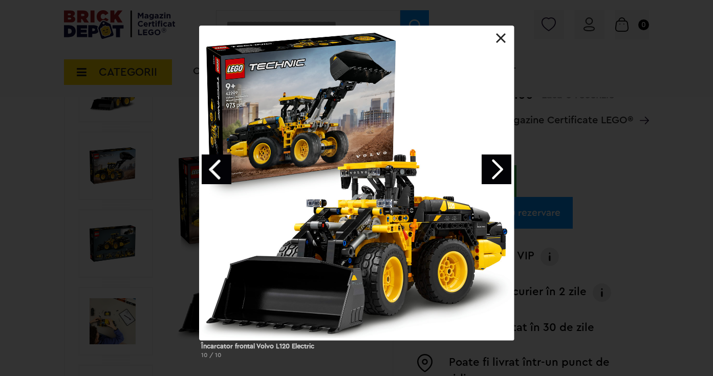
click at [494, 175] on link "Next image" at bounding box center [497, 170] width 30 height 30
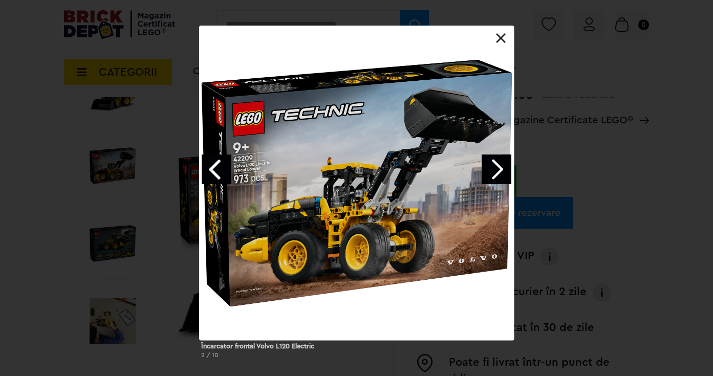
click at [494, 175] on link "Next image" at bounding box center [497, 170] width 30 height 30
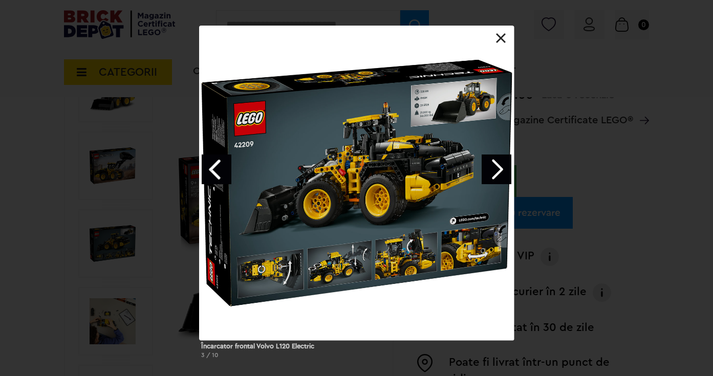
click at [494, 175] on link "Next image" at bounding box center [497, 170] width 30 height 30
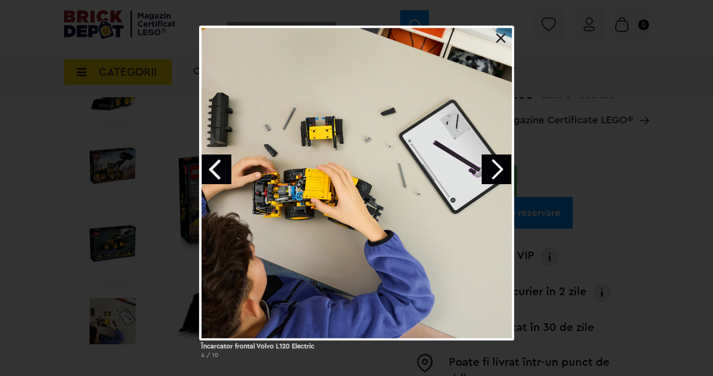
click at [494, 175] on link "Next image" at bounding box center [497, 170] width 30 height 30
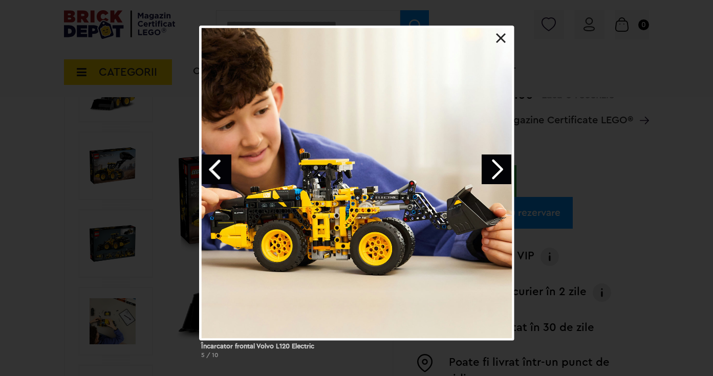
click at [623, 174] on div "Încarcator frontal Volvo L120 Electric 5 / 10" at bounding box center [356, 197] width 713 height 342
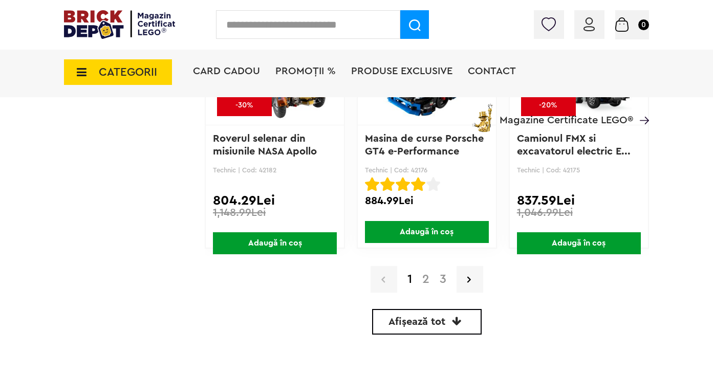
scroll to position [2469, 0]
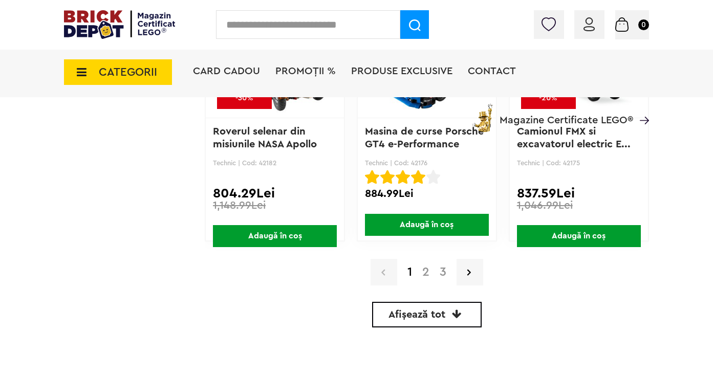
click at [425, 274] on link "2" at bounding box center [425, 272] width 17 height 12
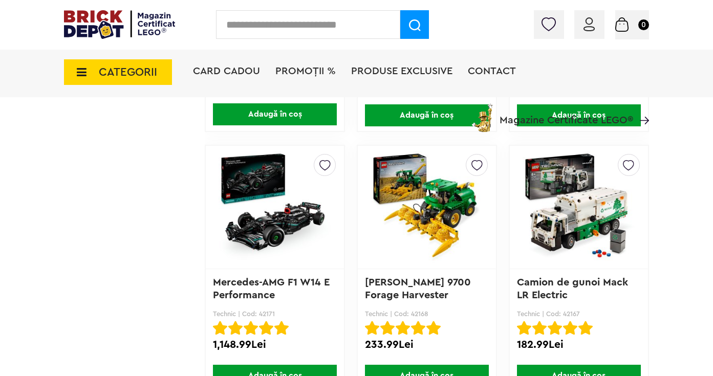
scroll to position [1018, 0]
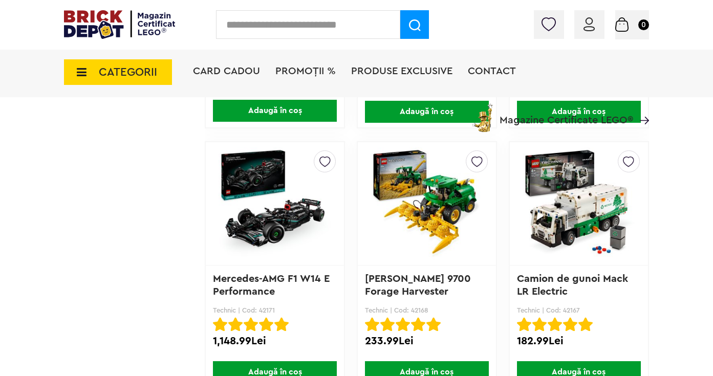
click at [581, 225] on img at bounding box center [579, 203] width 113 height 143
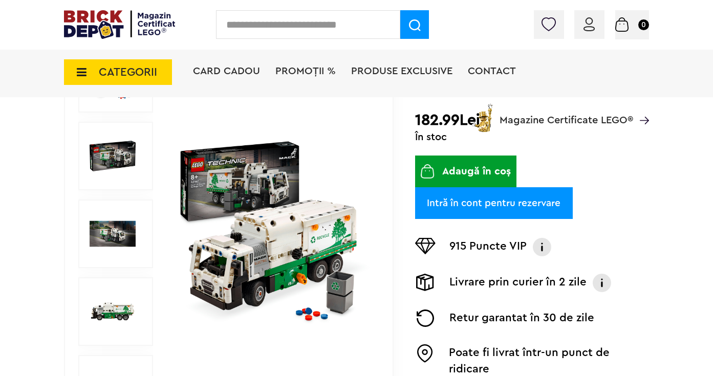
scroll to position [174, 0]
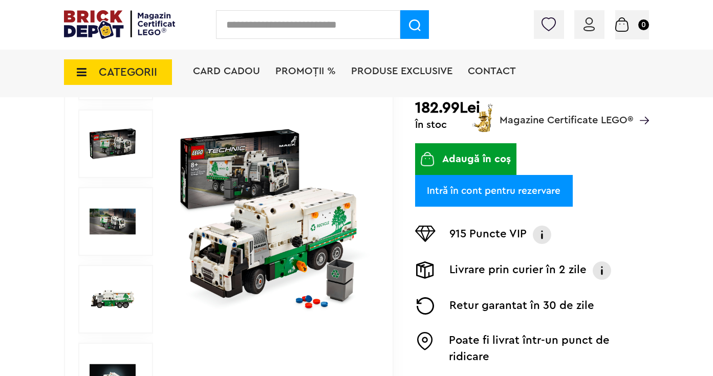
click at [270, 258] on img at bounding box center [273, 221] width 195 height 195
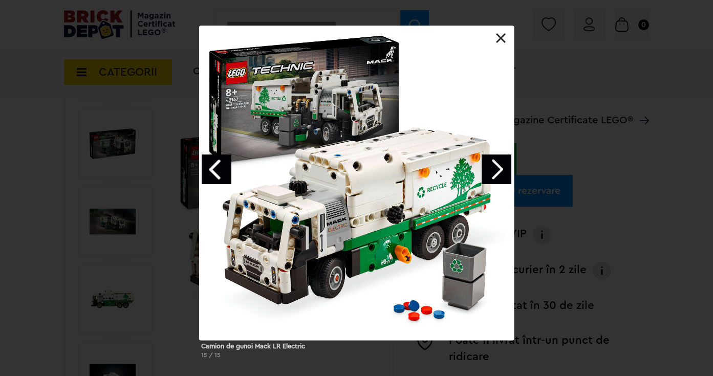
click at [496, 180] on link "Next image" at bounding box center [497, 170] width 30 height 30
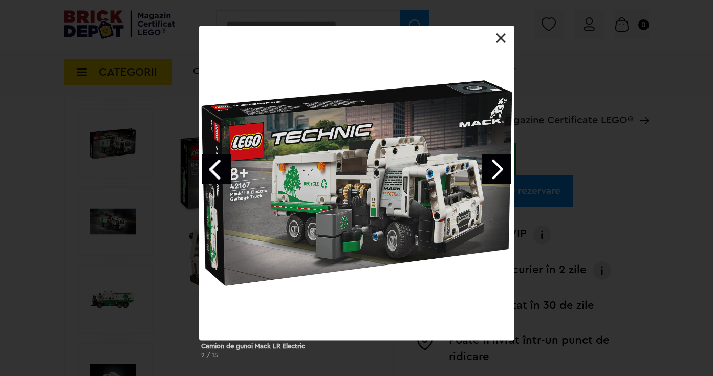
click at [496, 180] on link "Next image" at bounding box center [497, 170] width 30 height 30
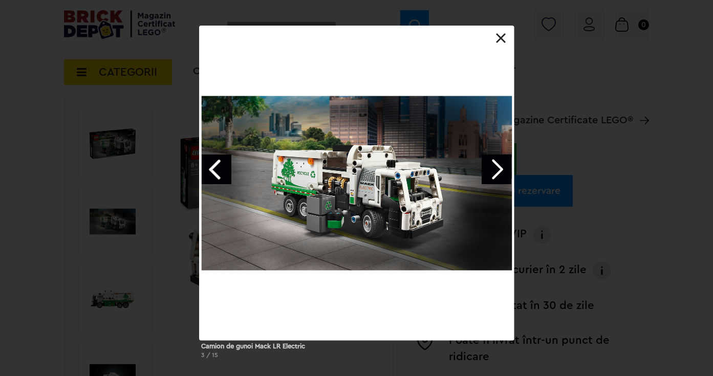
click at [496, 180] on link "Next image" at bounding box center [497, 170] width 30 height 30
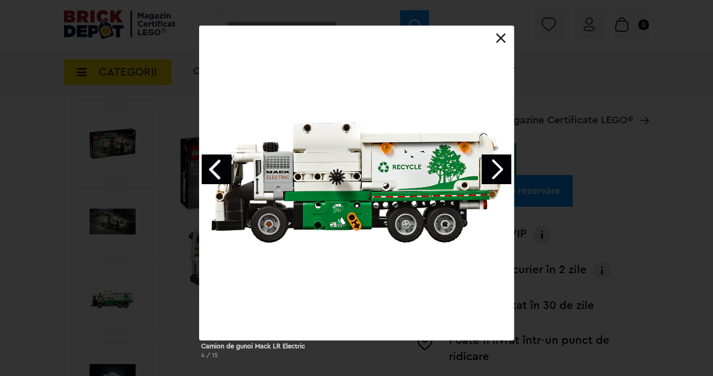
click at [496, 180] on link "Next image" at bounding box center [497, 170] width 30 height 30
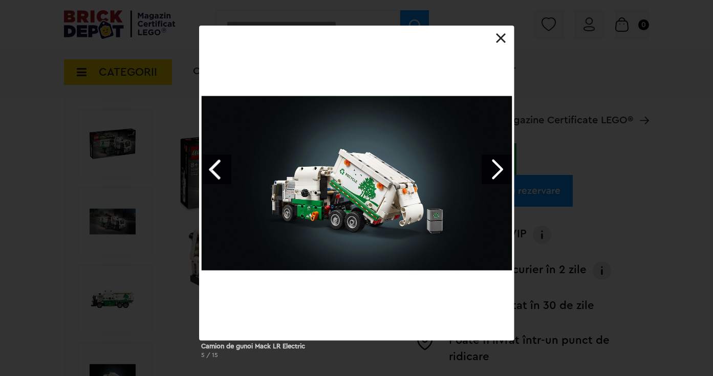
click at [496, 180] on link "Next image" at bounding box center [497, 170] width 30 height 30
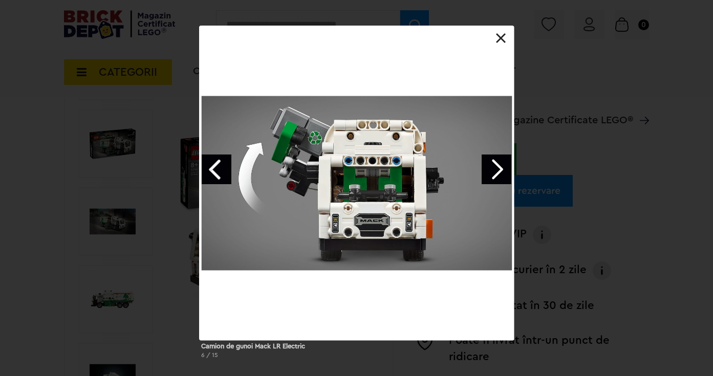
click at [496, 180] on link "Next image" at bounding box center [497, 170] width 30 height 30
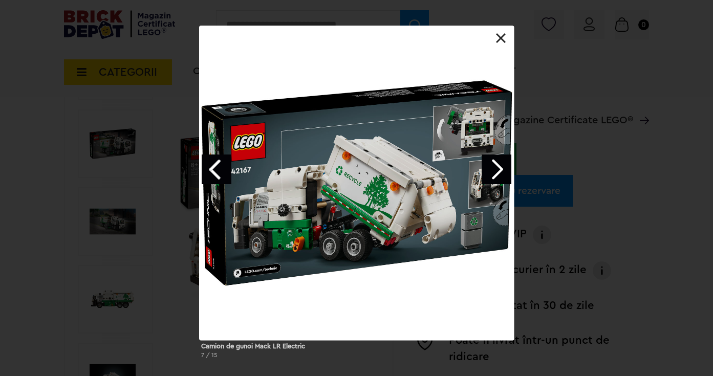
click at [496, 180] on link "Next image" at bounding box center [497, 170] width 30 height 30
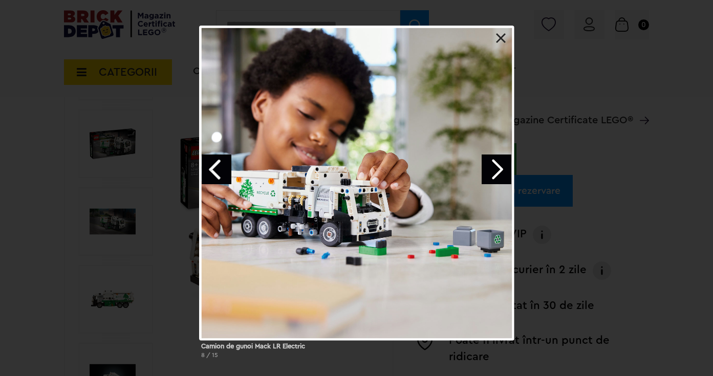
click at [496, 180] on link "Next image" at bounding box center [497, 170] width 30 height 30
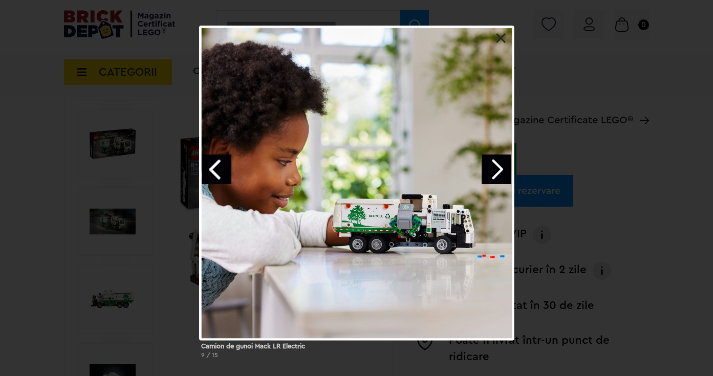
click at [496, 180] on link "Next image" at bounding box center [497, 170] width 30 height 30
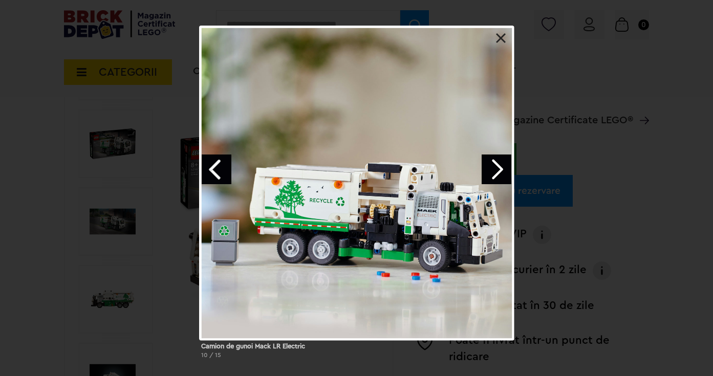
click at [496, 180] on link "Next image" at bounding box center [497, 170] width 30 height 30
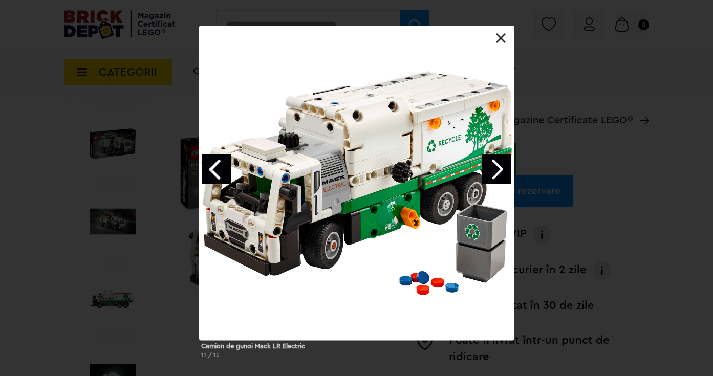
click at [496, 180] on link "Next image" at bounding box center [497, 170] width 30 height 30
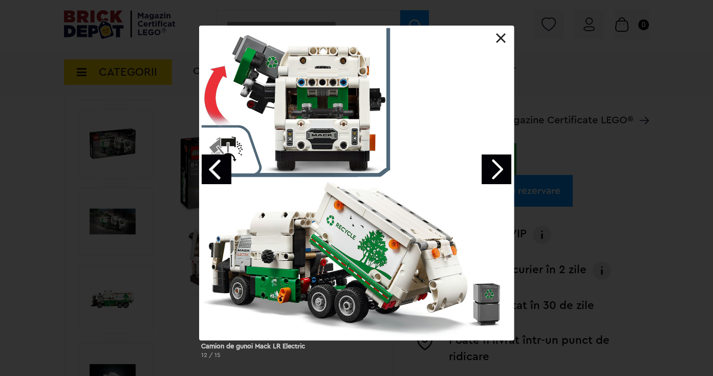
click at [496, 180] on link "Next image" at bounding box center [497, 170] width 30 height 30
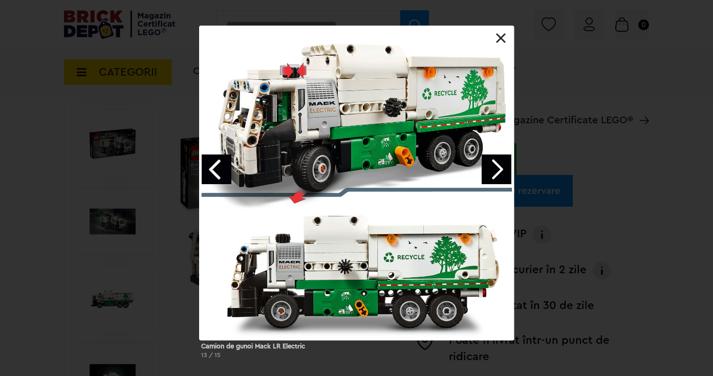
click at [612, 186] on div "Camion de gunoi Mack LR Electric 13 / 15" at bounding box center [356, 197] width 713 height 342
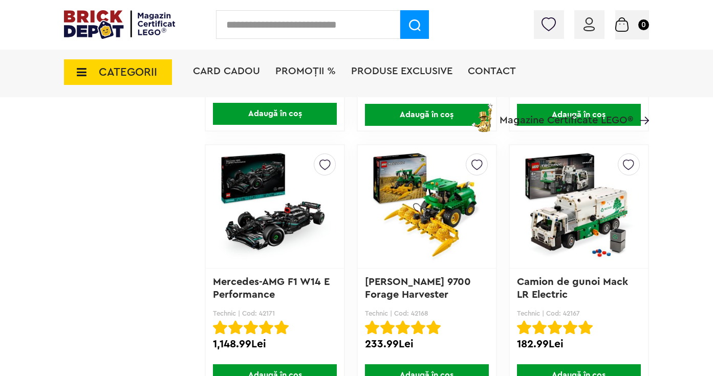
scroll to position [1019, 0]
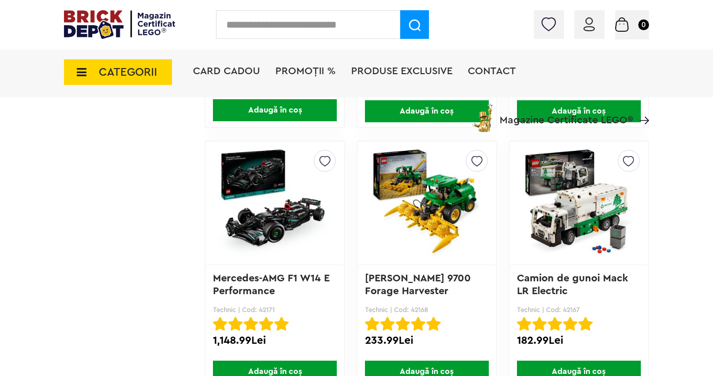
click at [411, 210] on img at bounding box center [427, 203] width 113 height 143
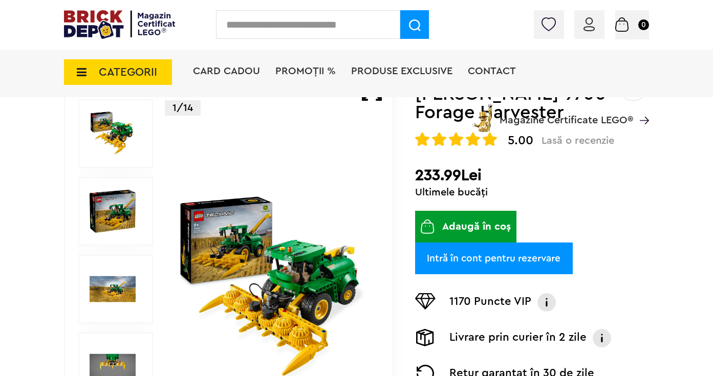
scroll to position [171, 0]
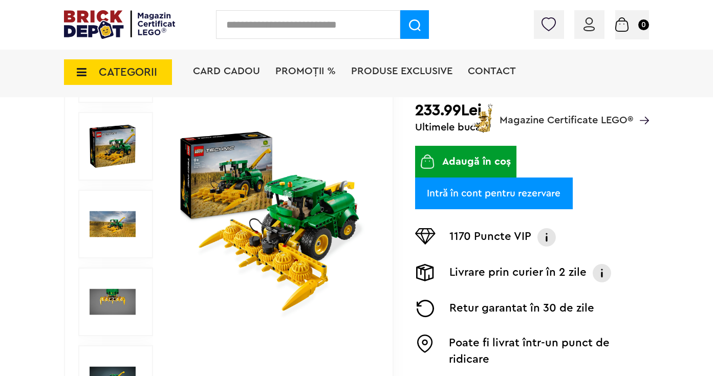
click at [286, 240] on img at bounding box center [273, 224] width 195 height 195
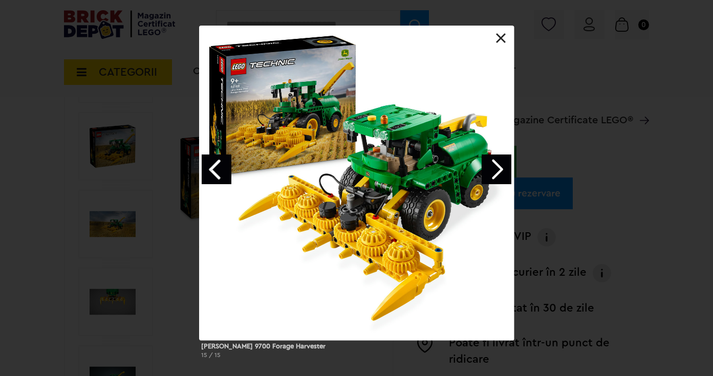
click at [502, 171] on link "Next image" at bounding box center [497, 170] width 30 height 30
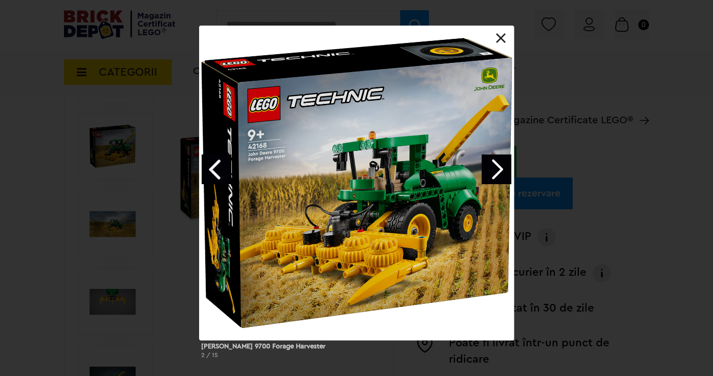
click at [502, 171] on link "Next image" at bounding box center [497, 170] width 30 height 30
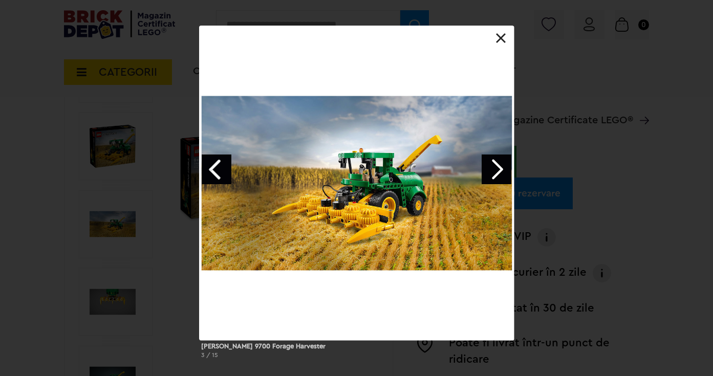
click at [502, 171] on link "Next image" at bounding box center [497, 170] width 30 height 30
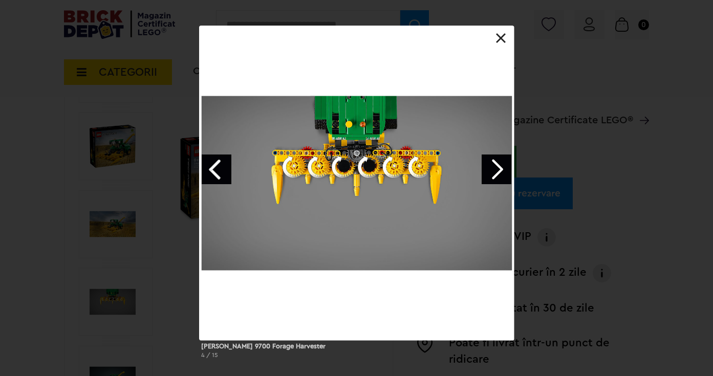
click at [502, 171] on link "Next image" at bounding box center [497, 170] width 30 height 30
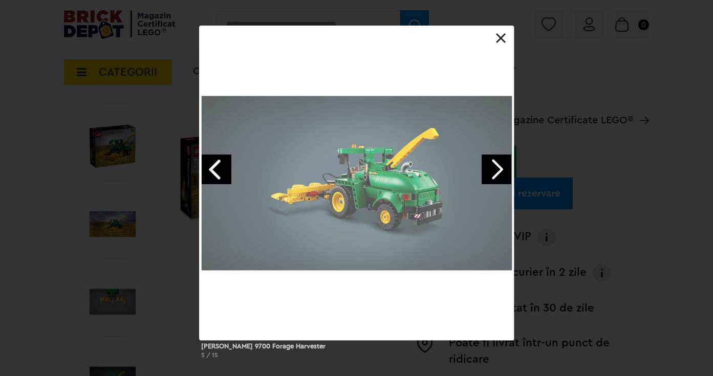
click at [502, 171] on link "Next image" at bounding box center [497, 170] width 30 height 30
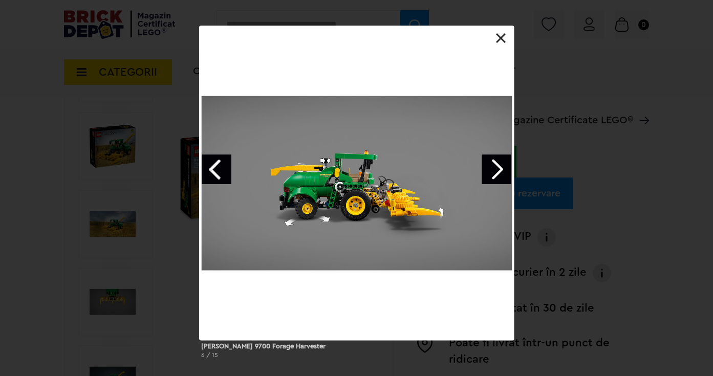
click at [493, 165] on link "Next image" at bounding box center [497, 170] width 30 height 30
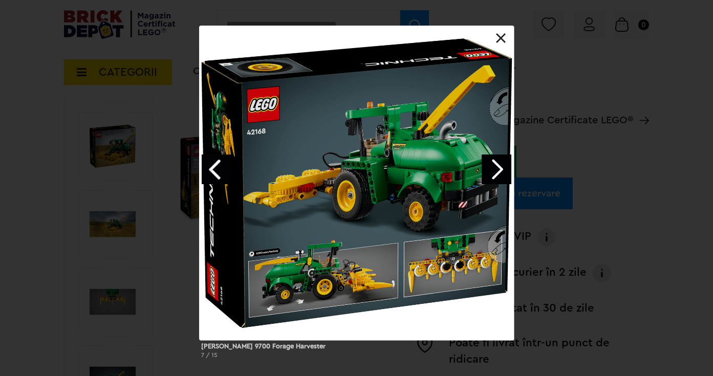
click at [639, 143] on div "John Deere 9700 Forage Harvester 7 / 15" at bounding box center [356, 197] width 713 height 342
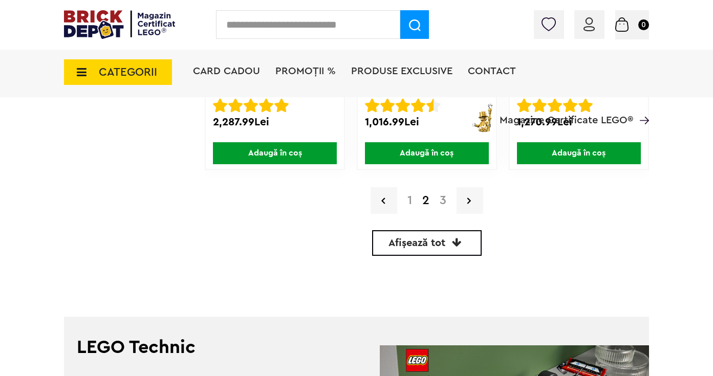
scroll to position [2504, 0]
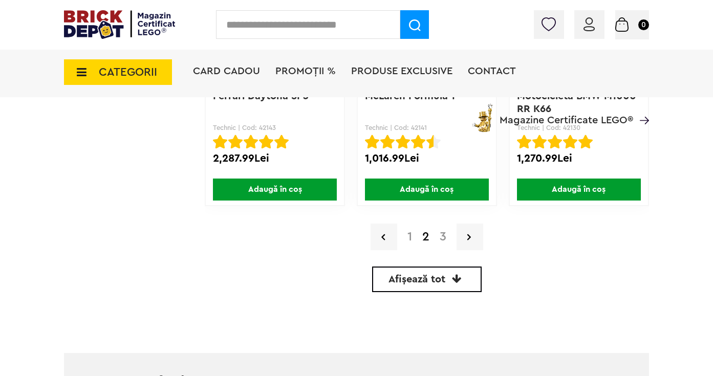
click at [444, 236] on link "3" at bounding box center [443, 237] width 17 height 12
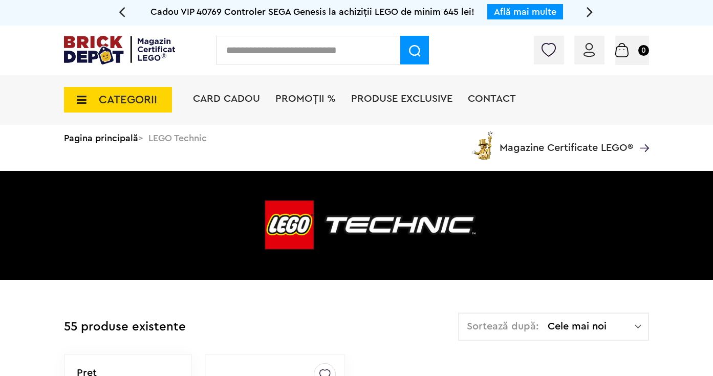
click at [155, 104] on span "CATEGORII" at bounding box center [128, 99] width 58 height 11
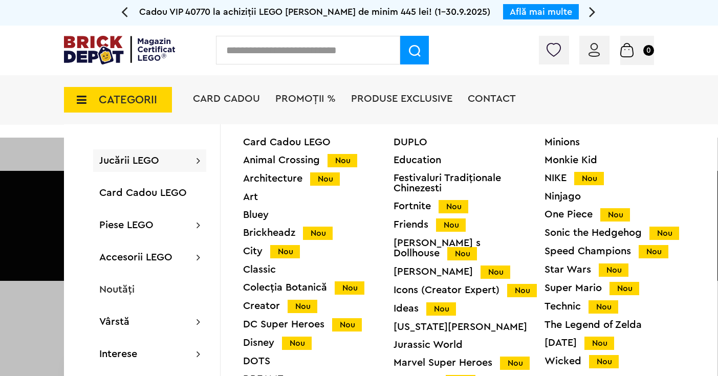
click at [265, 179] on div "Architecture Nou" at bounding box center [318, 179] width 151 height 11
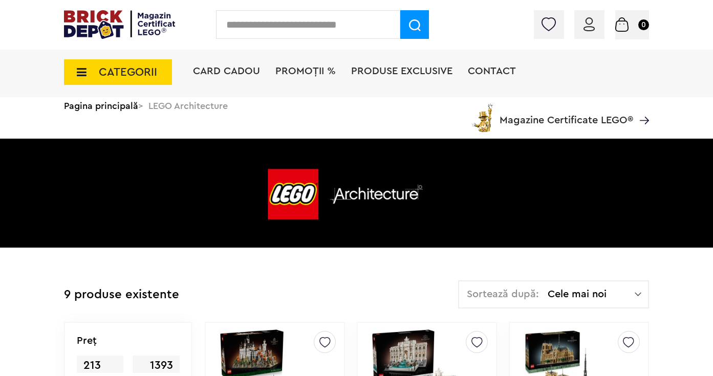
scroll to position [50, 0]
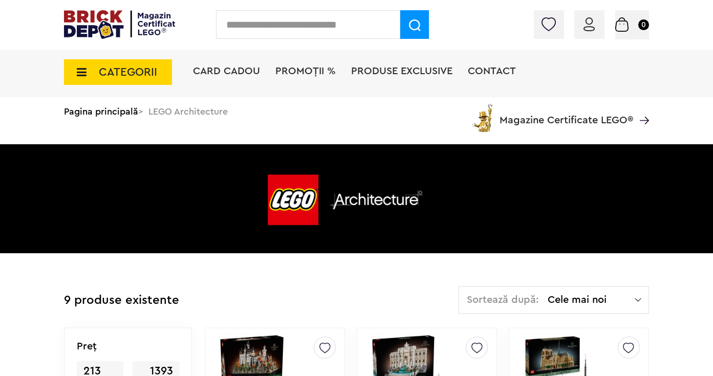
click at [148, 69] on span "CATEGORII" at bounding box center [128, 72] width 58 height 11
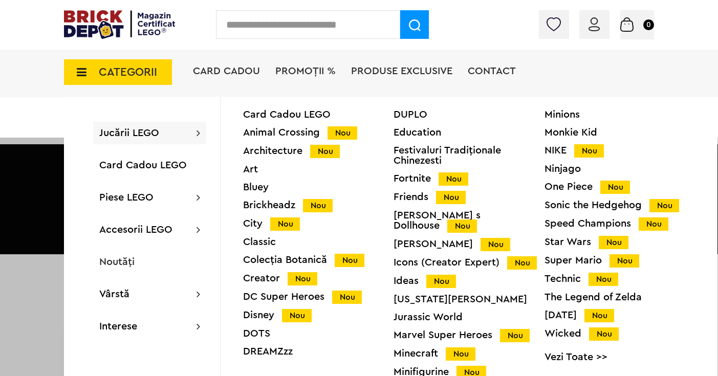
click at [411, 111] on div "DUPLO" at bounding box center [469, 115] width 151 height 10
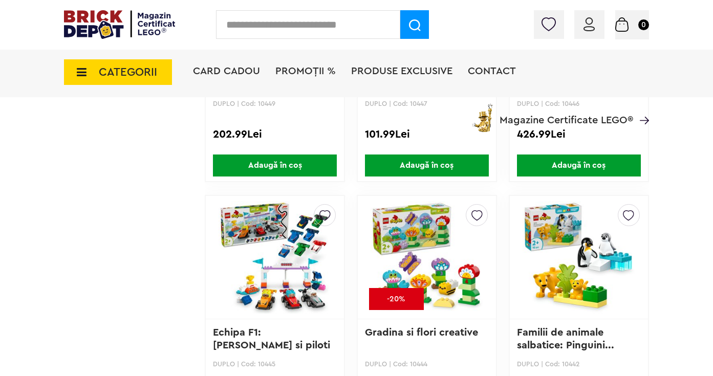
scroll to position [1835, 0]
